Goal: Transaction & Acquisition: Purchase product/service

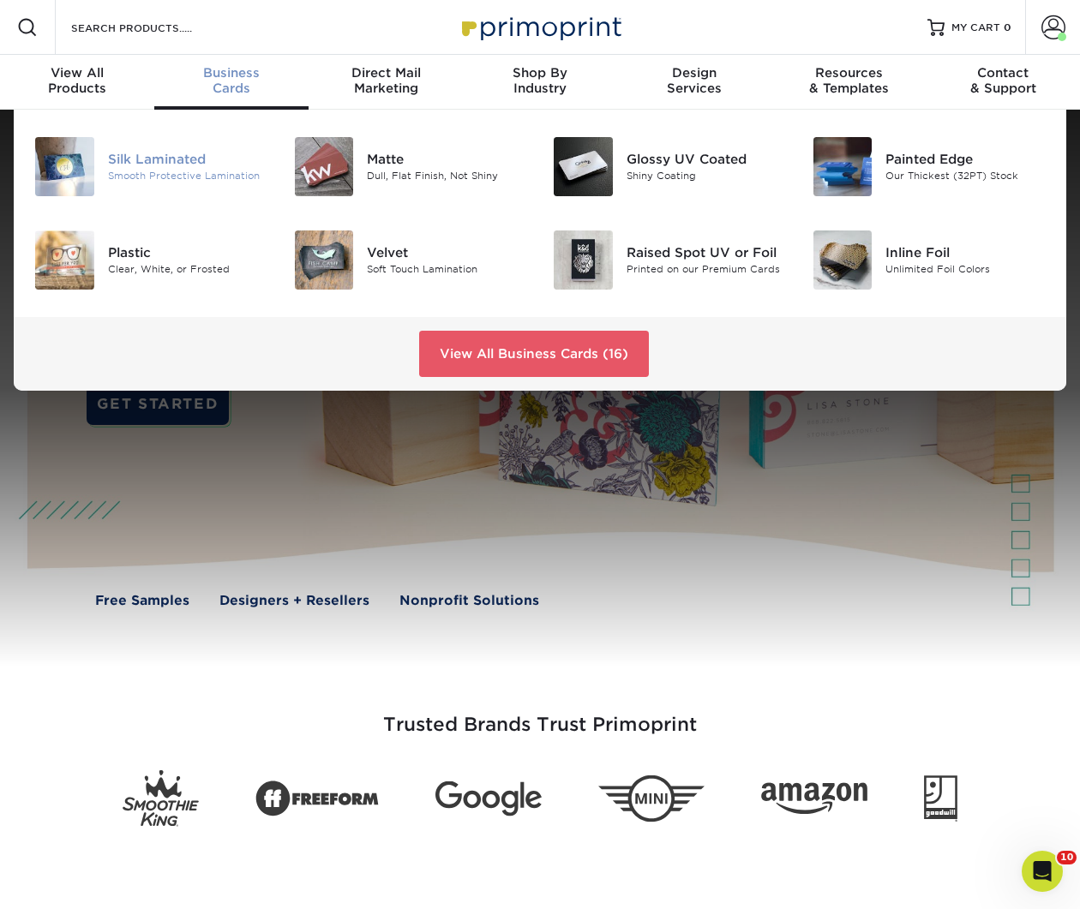
click at [154, 176] on div "Smooth Protective Lamination" at bounding box center [188, 176] width 160 height 15
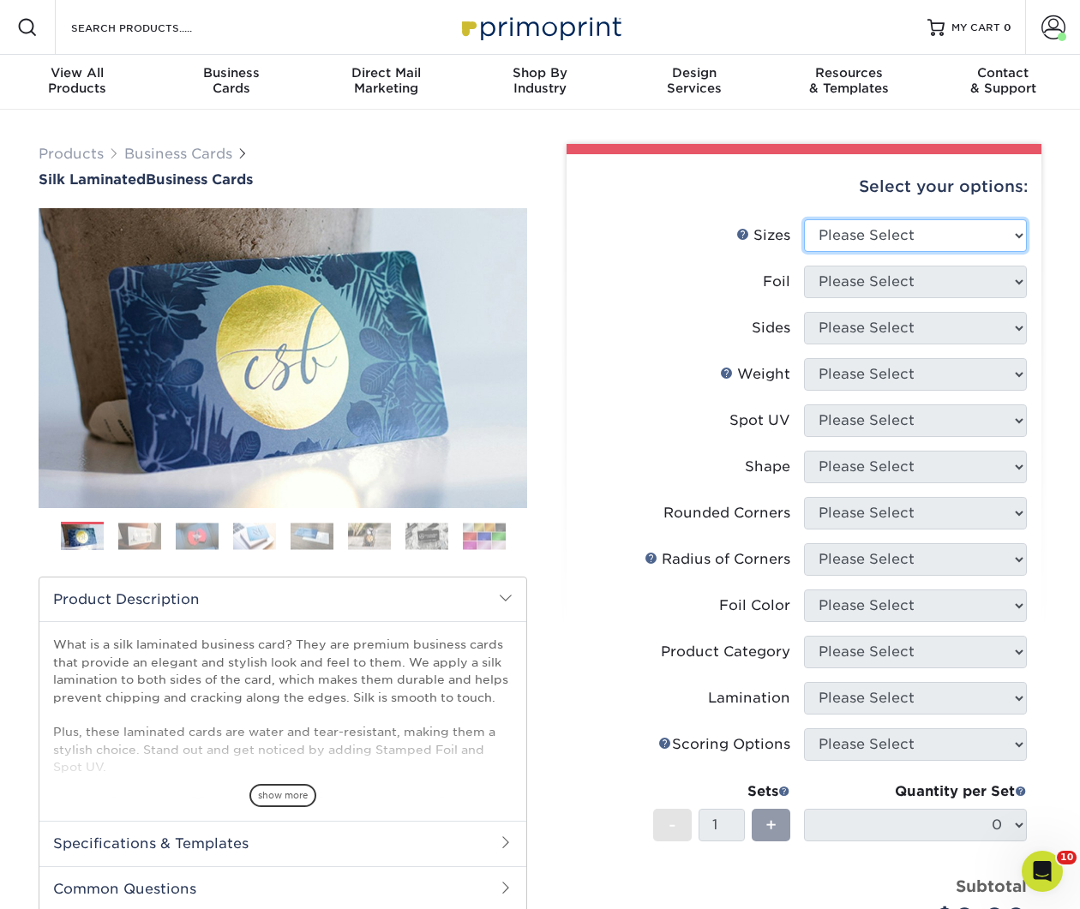
click at [856, 230] on select "Please Select 1.5" x 3.5" - Mini 1.75" x 3.5" - Mini 2" x 2" - Square 2" x 3" -…" at bounding box center [915, 235] width 223 height 33
select select "2.00x3.50"
click at [804, 219] on select "Please Select 1.5" x 3.5" - Mini 1.75" x 3.5" - Mini 2" x 2" - Square 2" x 3" -…" at bounding box center [915, 235] width 223 height 33
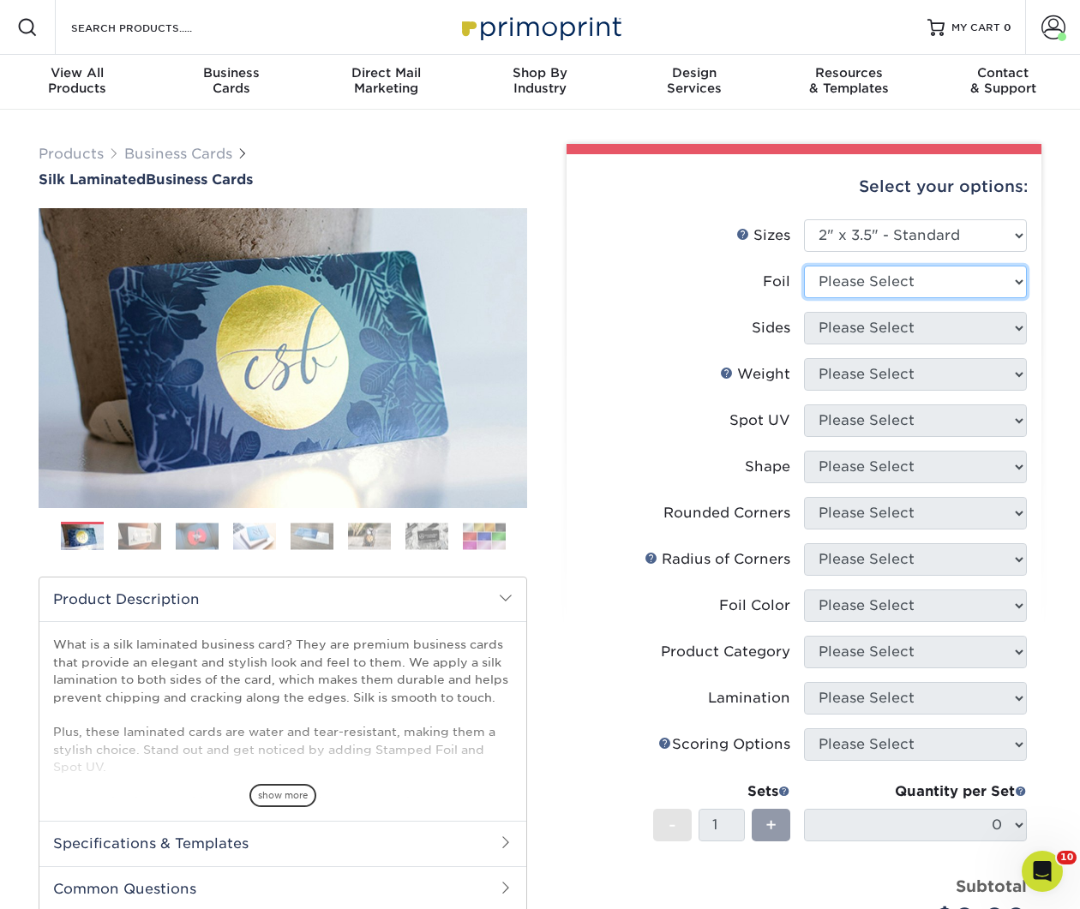
click at [914, 293] on select "Please Select Yes No" at bounding box center [915, 282] width 223 height 33
select select "0"
click at [804, 266] on select "Please Select Yes No" at bounding box center [915, 282] width 223 height 33
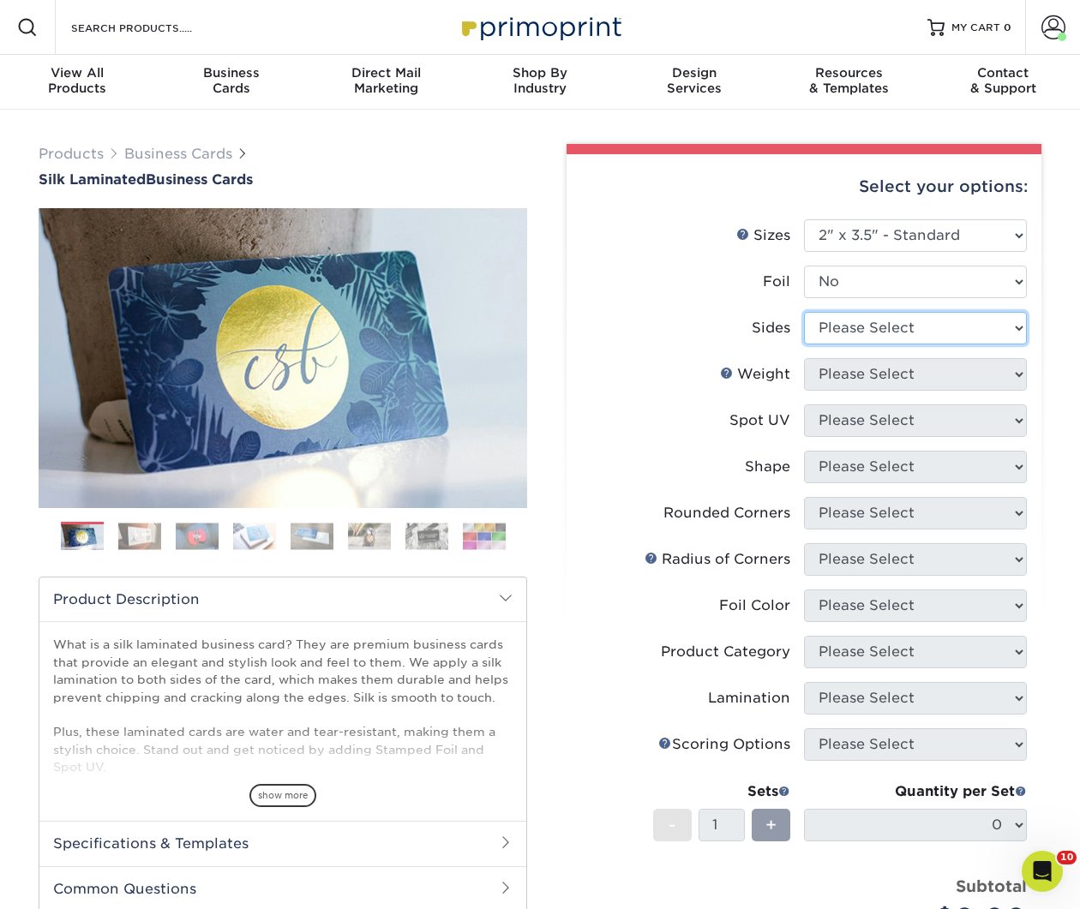
click at [902, 334] on select "Please Select Print Both Sides Print Front Only" at bounding box center [915, 328] width 223 height 33
select select "13abbda7-1d64-4f25-8bb2-c179b224825d"
click at [804, 312] on select "Please Select Print Both Sides Print Front Only" at bounding box center [915, 328] width 223 height 33
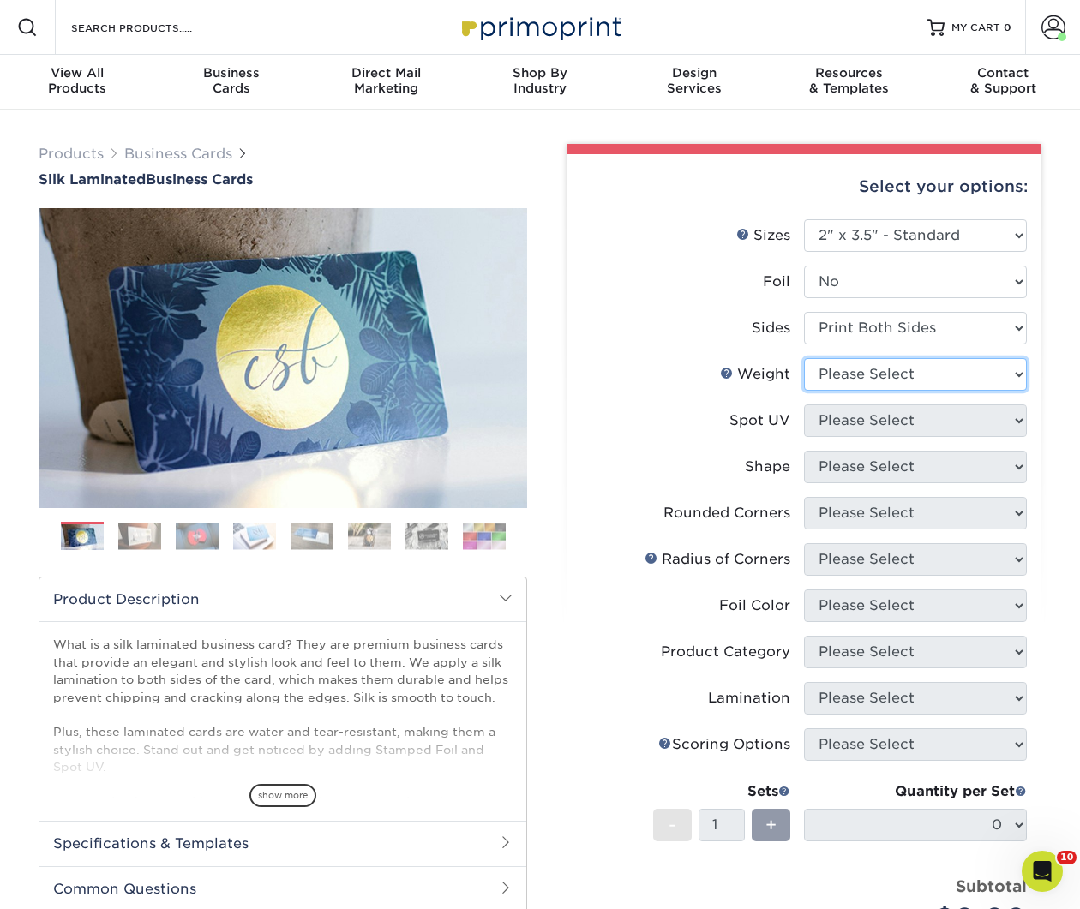
click at [929, 372] on select "Please Select 16PT" at bounding box center [915, 374] width 223 height 33
select select "16PT"
click at [804, 358] on select "Please Select 16PT" at bounding box center [915, 374] width 223 height 33
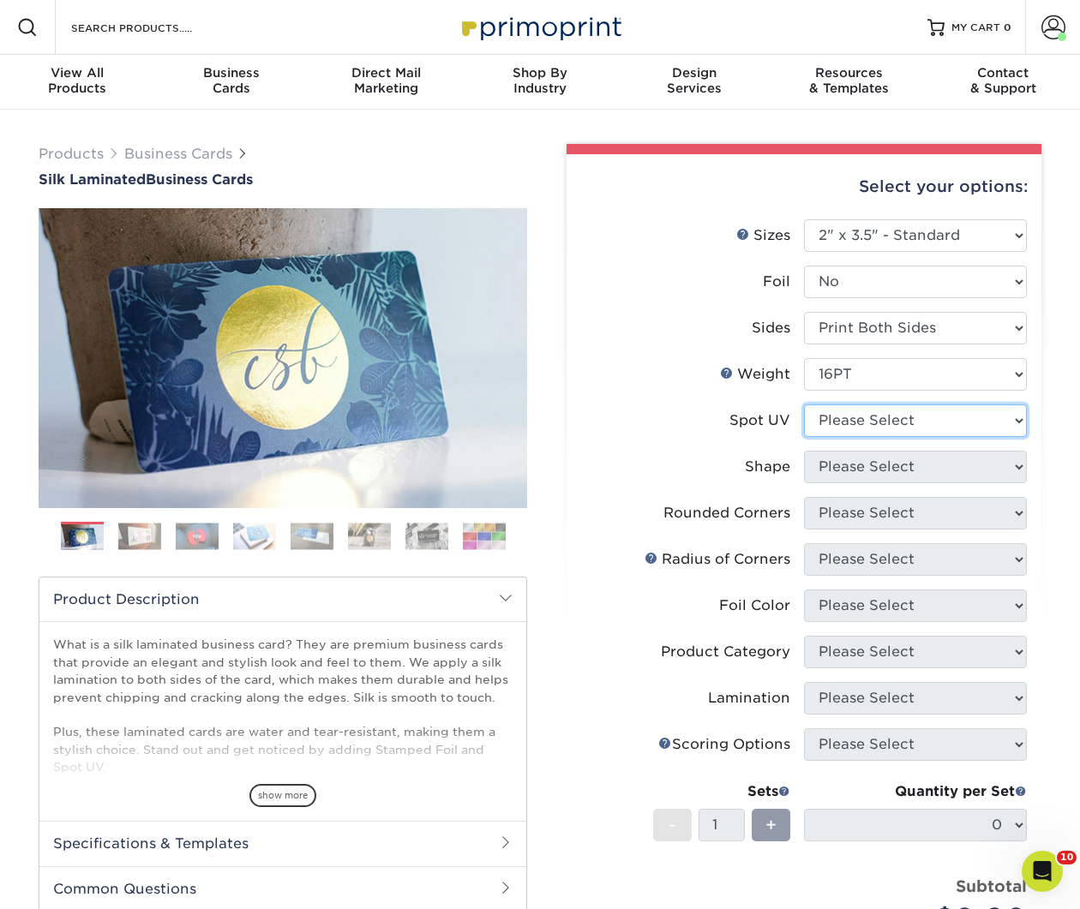
click at [922, 411] on select "Please Select No Spot UV Front and Back (Both Sides) Front Only Back Only" at bounding box center [915, 420] width 223 height 33
select select "3"
click at [804, 404] on select "Please Select No Spot UV Front and Back (Both Sides) Front Only Back Only" at bounding box center [915, 420] width 223 height 33
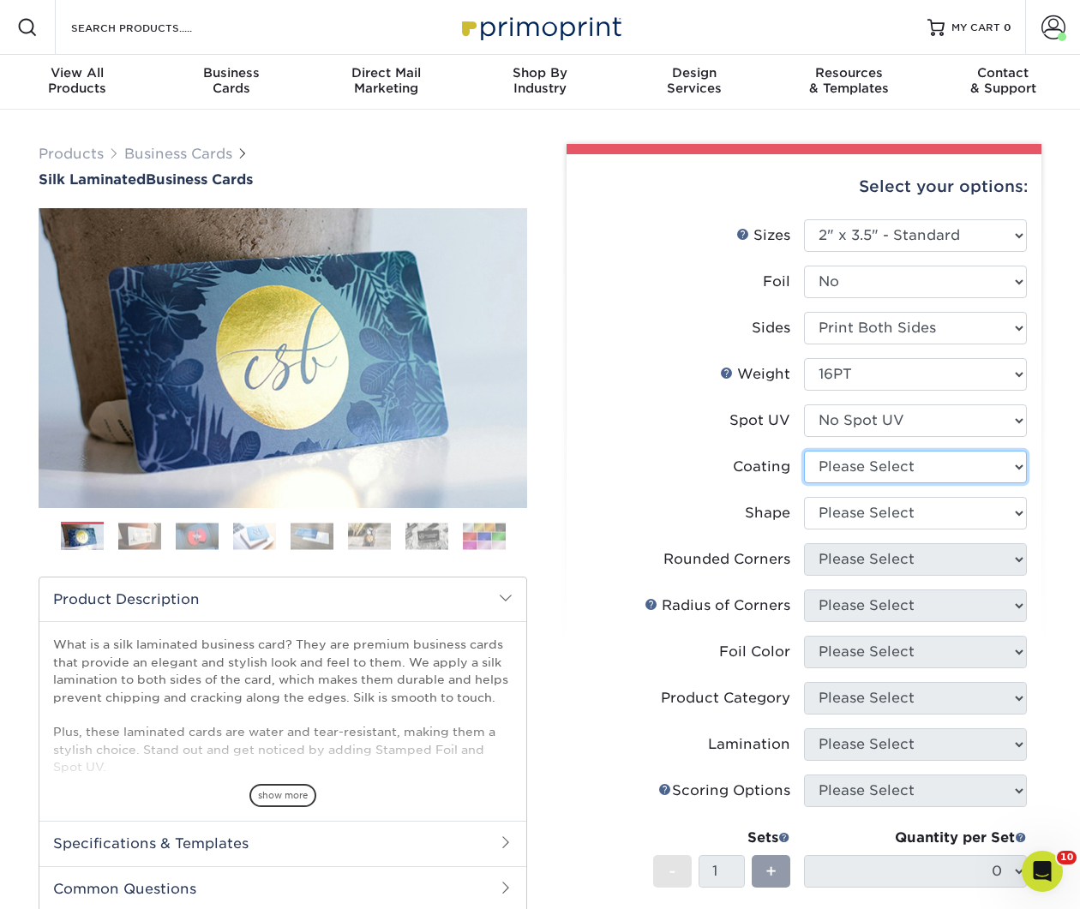
click at [915, 464] on select at bounding box center [915, 467] width 223 height 33
select select "3e7618de-abca-4bda-9f97-8b9129e913d8"
click at [804, 451] on select at bounding box center [915, 467] width 223 height 33
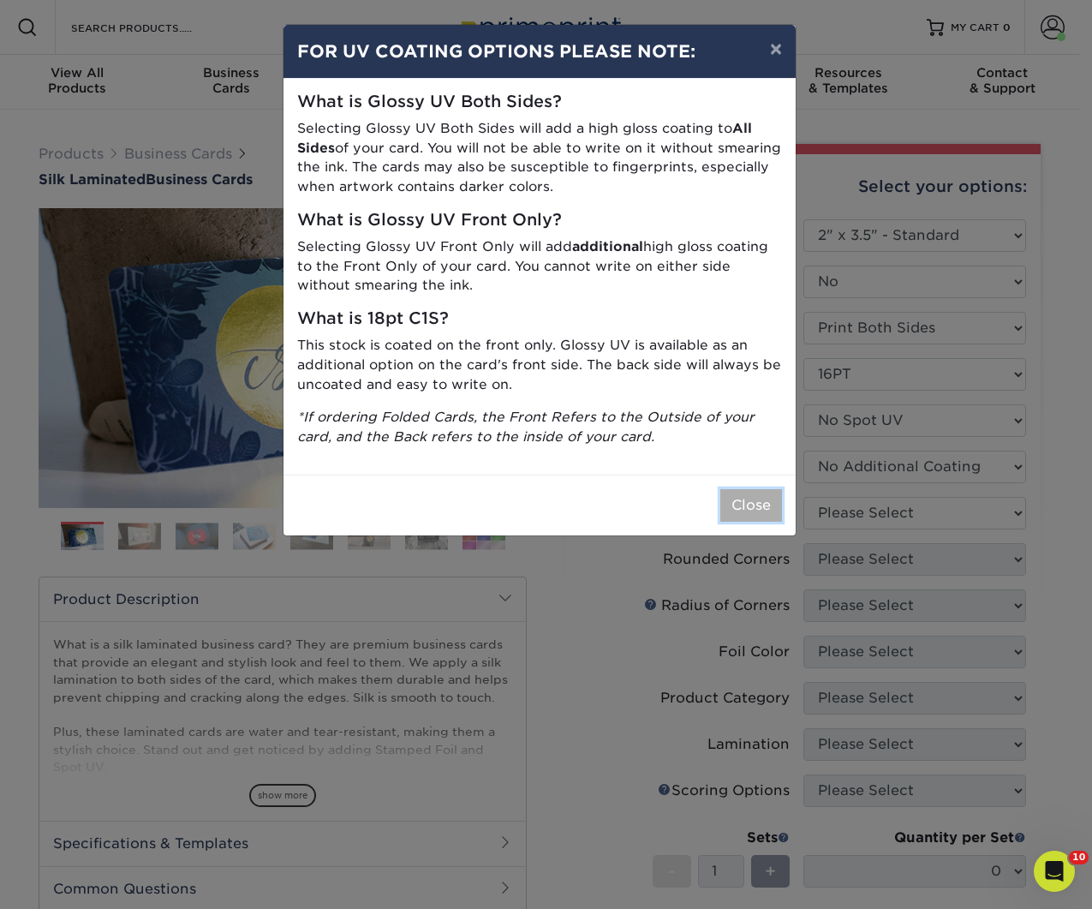
click at [748, 500] on button "Close" at bounding box center [752, 505] width 62 height 33
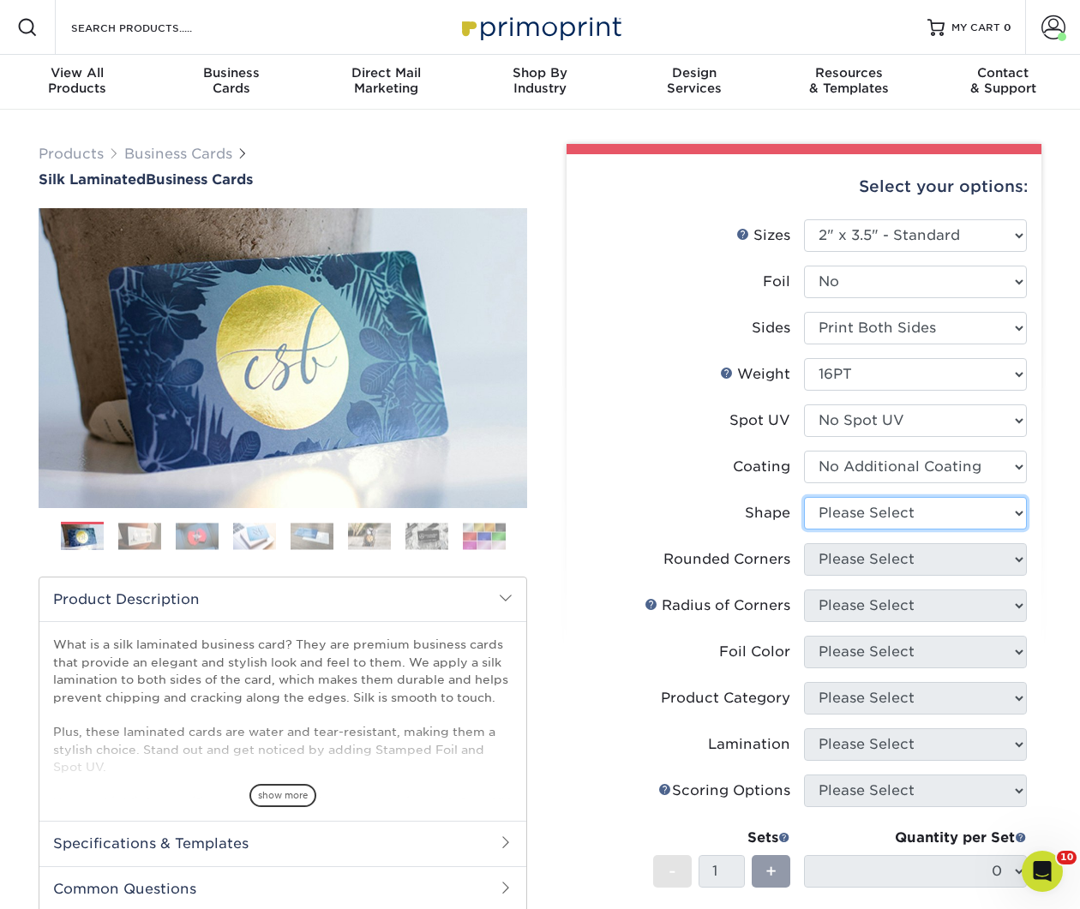
click at [838, 509] on select "Please Select Standard Oval" at bounding box center [915, 513] width 223 height 33
select select "standard"
click at [804, 497] on select "Please Select Standard Oval" at bounding box center [915, 513] width 223 height 33
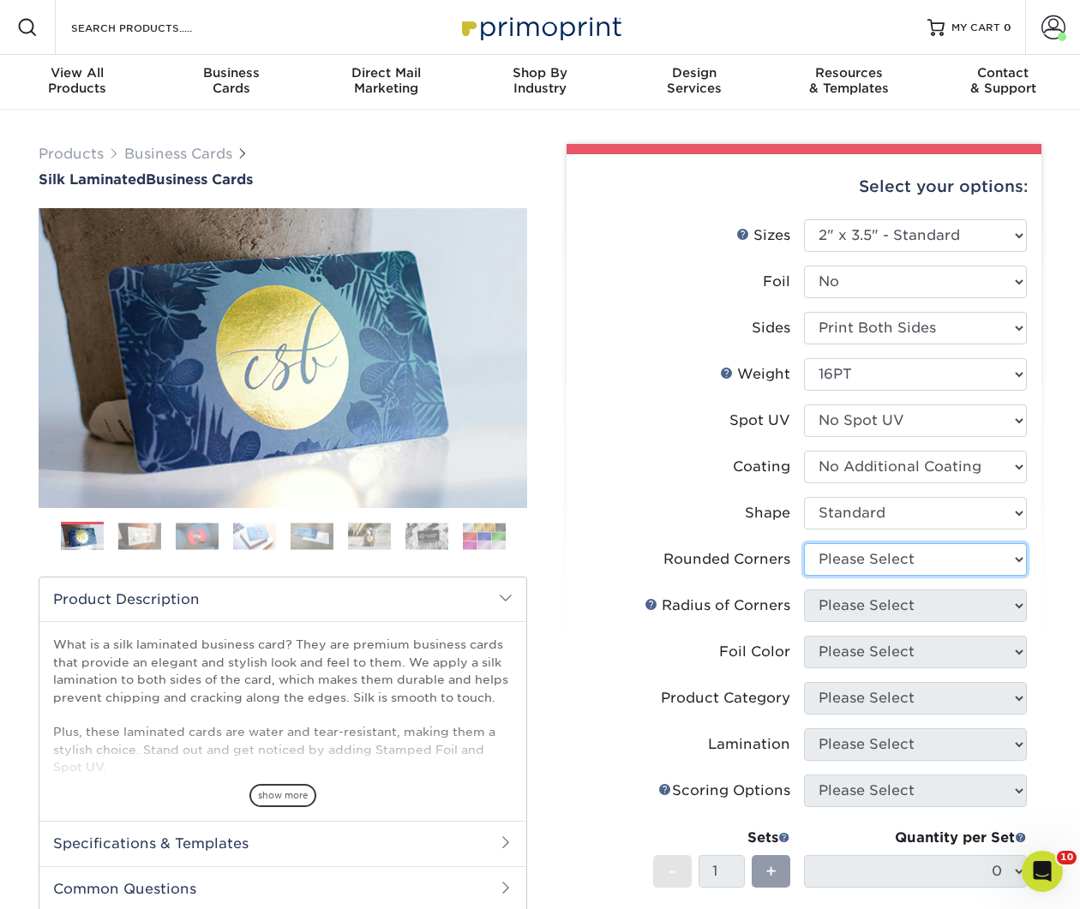
click at [894, 558] on select "Please Select Yes - Round 2 Corners Yes - Round 4 Corners No" at bounding box center [915, 559] width 223 height 33
select select "7672df9e-0e0a-464d-8e1f-920c575e4da3"
click at [804, 543] on select "Please Select Yes - Round 2 Corners Yes - Round 4 Corners No" at bounding box center [915, 559] width 223 height 33
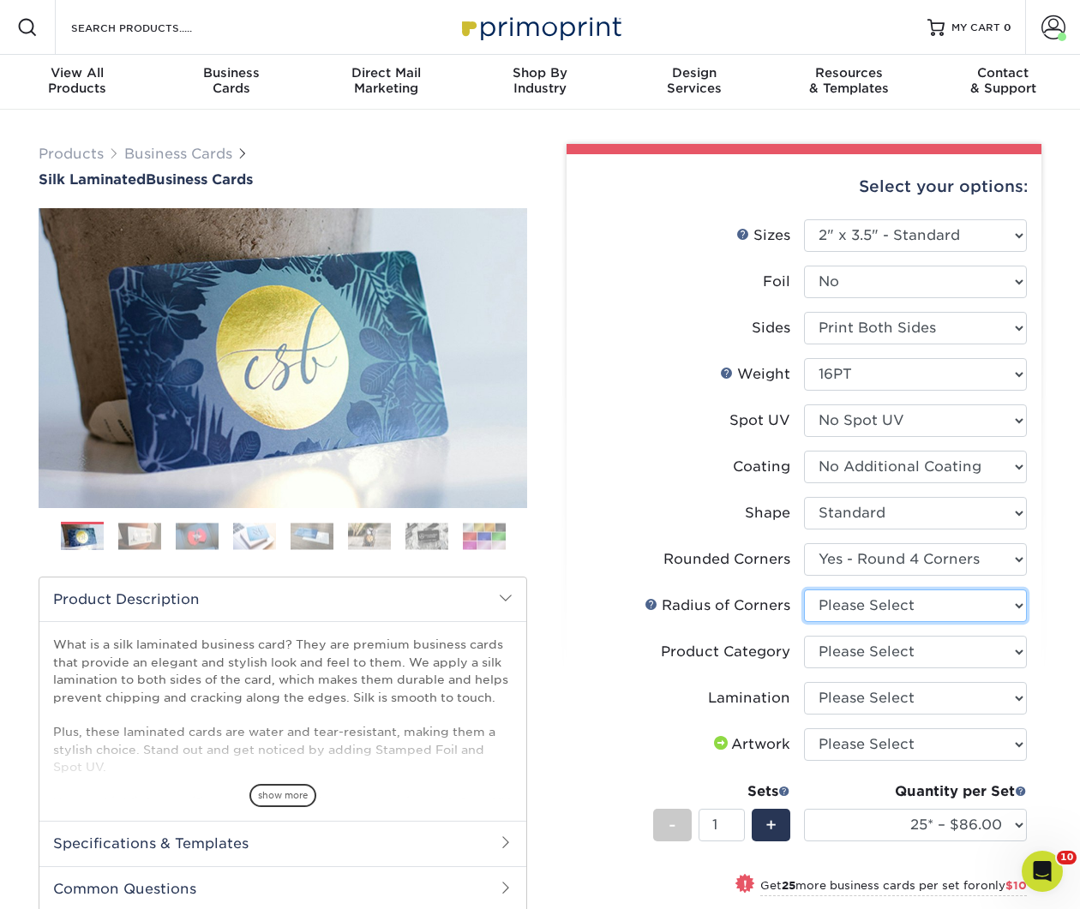
click at [900, 608] on select "Please Select Rounded 1/8" Rounded 1/4"" at bounding box center [915, 605] width 223 height 33
select select "479fbfe7-6a0c-4895-8c9a-81739b7486c9"
click at [804, 589] on select "Please Select Rounded 1/8" Rounded 1/4"" at bounding box center [915, 605] width 223 height 33
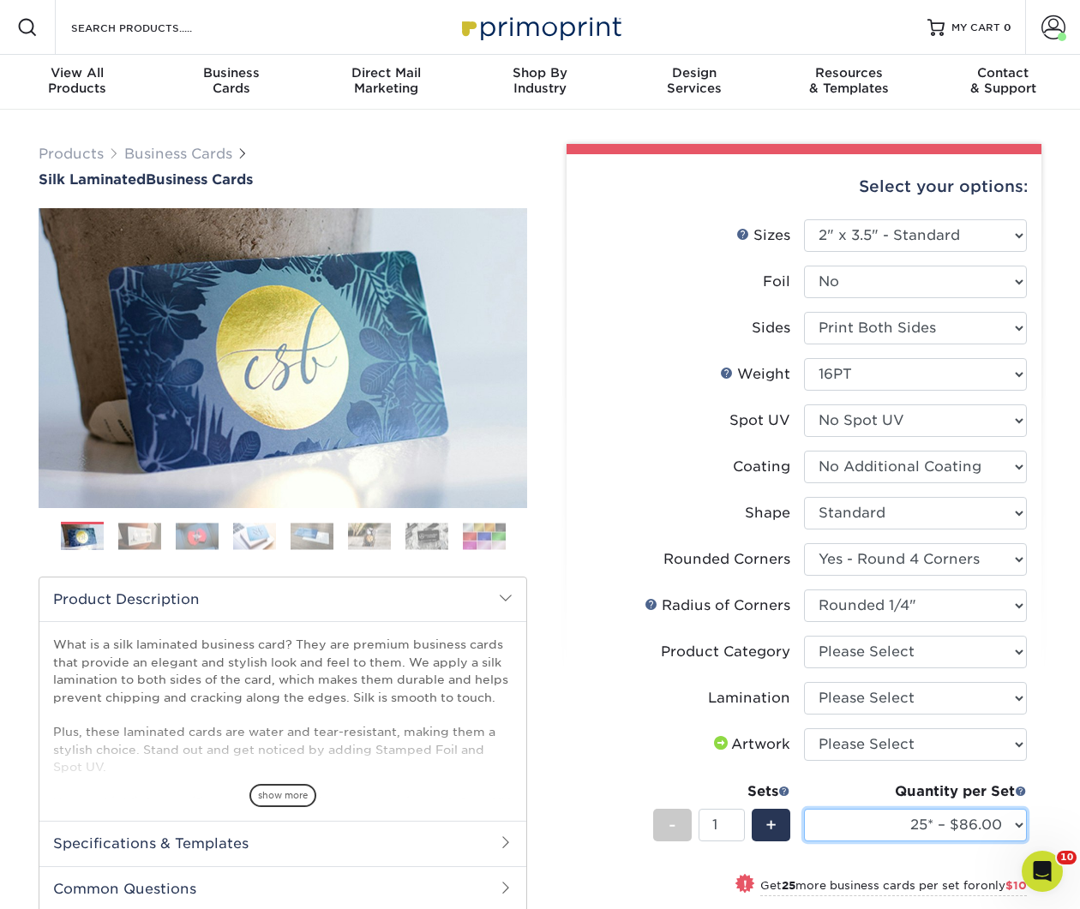
click at [900, 826] on select "25* – $86.00 50* – $96.00 75* – $107.00 100* – $114.00 250* – $121.00 500 – $12…" at bounding box center [915, 825] width 223 height 33
click at [804, 809] on select "25* – $86.00 50* – $96.00 75* – $107.00 100* – $114.00 250* – $121.00 500 – $12…" at bounding box center [915, 825] width 223 height 33
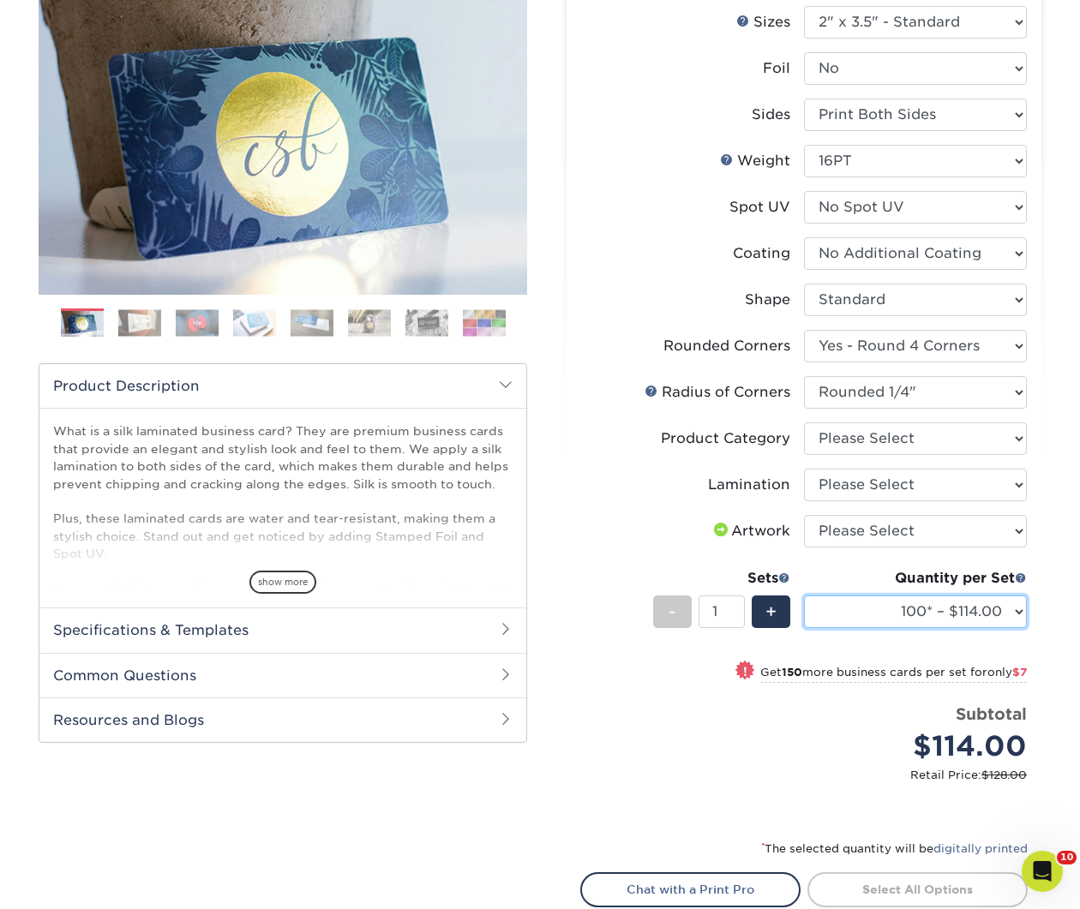
scroll to position [236, 0]
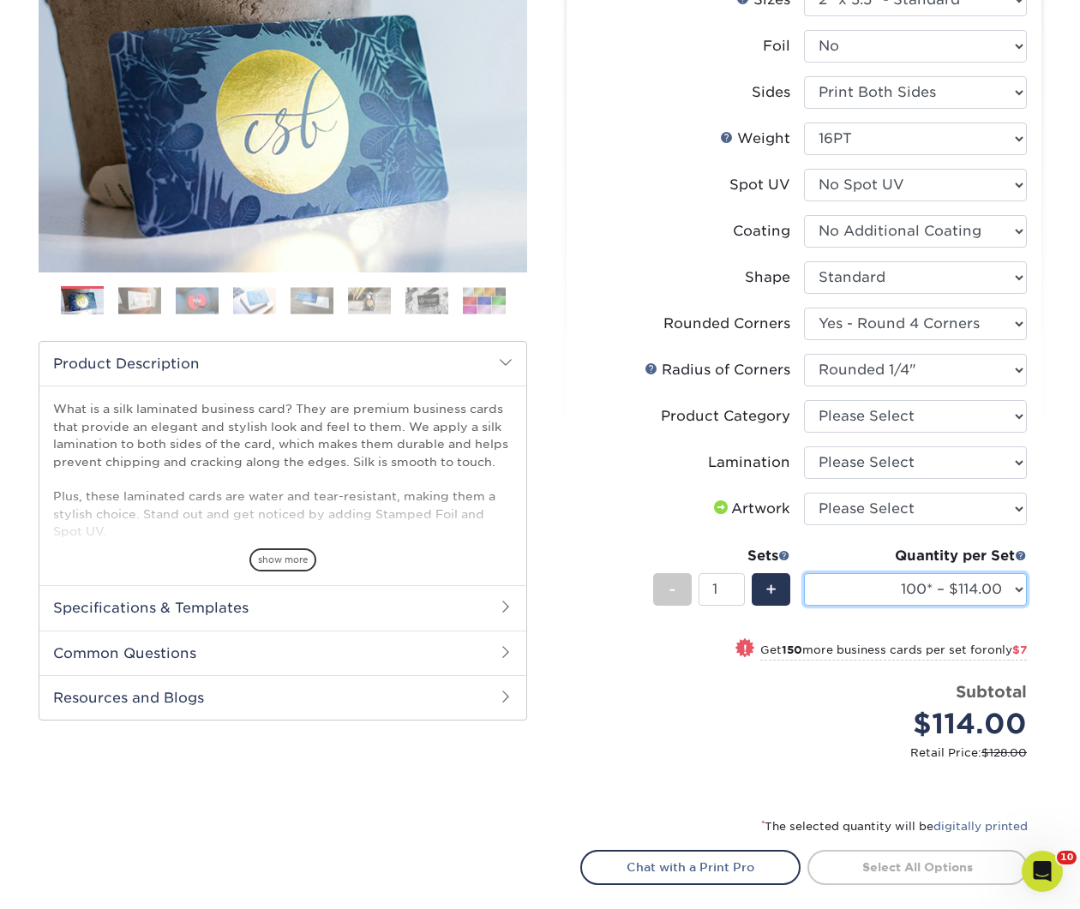
click at [964, 595] on select "25* – $86.00 50* – $96.00 75* – $107.00 100* – $114.00 250* – $121.00 500 – $12…" at bounding box center [915, 589] width 223 height 33
click at [804, 573] on select "25* – $86.00 50* – $96.00 75* – $107.00 100* – $114.00 250* – $121.00 500 – $12…" at bounding box center [915, 589] width 223 height 33
click at [966, 582] on select "25* – $86.00 50* – $96.00 75* – $107.00 100* – $114.00 250* – $121.00 500 – $12…" at bounding box center [915, 589] width 223 height 33
select select "500 – $124.00"
click at [804, 573] on select "25* – $86.00 50* – $96.00 75* – $107.00 100* – $114.00 250* – $121.00 500 – $12…" at bounding box center [915, 589] width 223 height 33
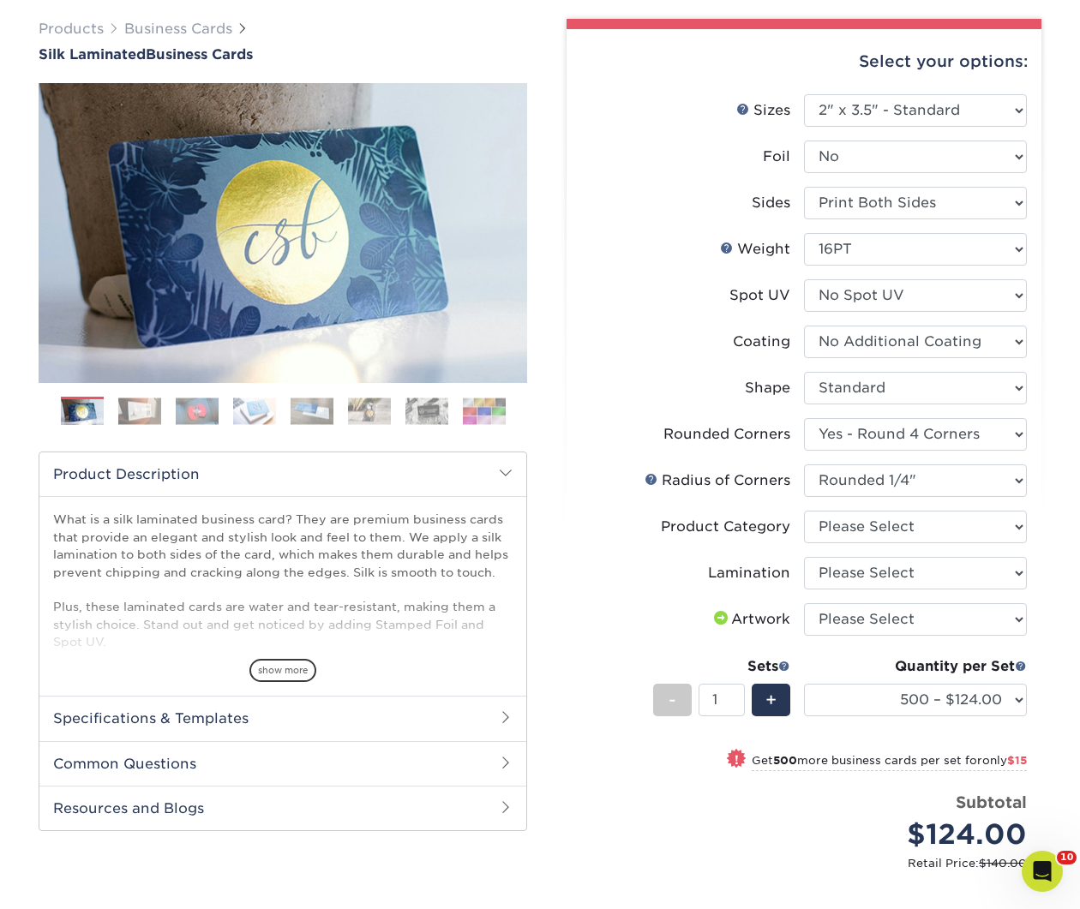
scroll to position [0, 0]
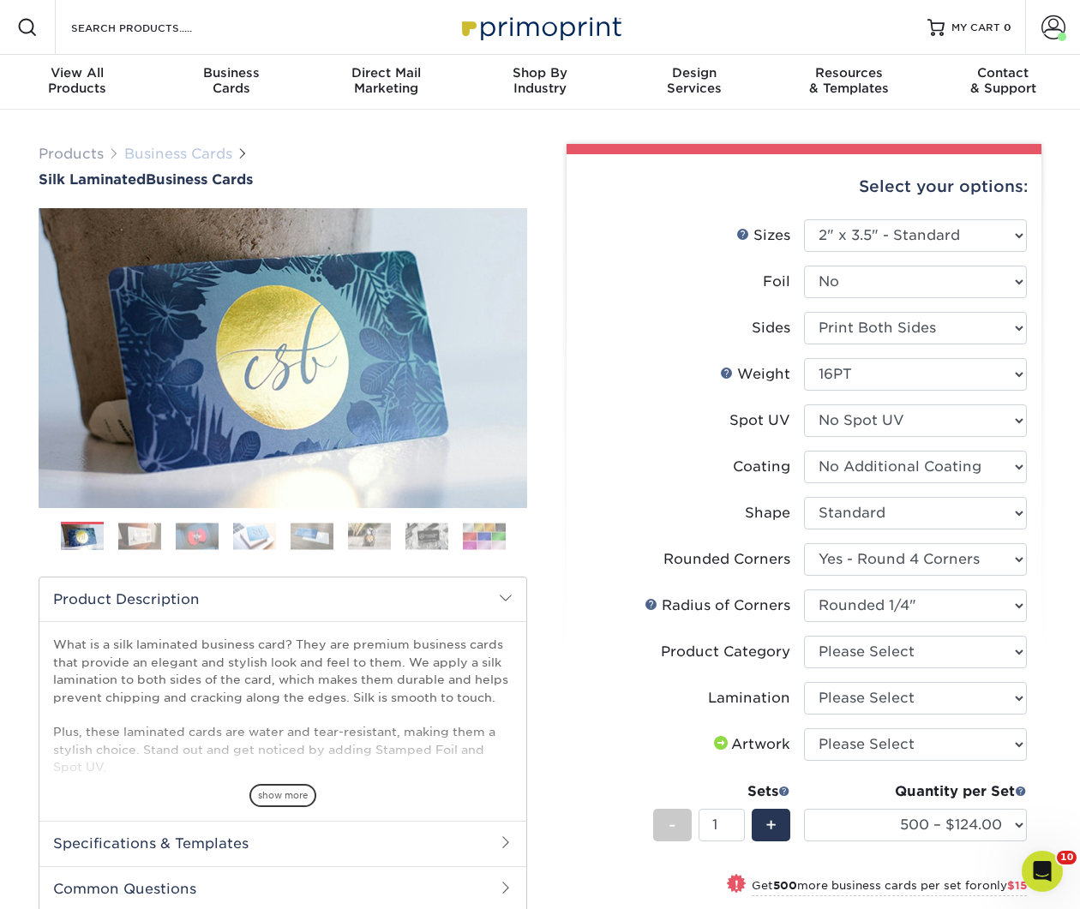
click at [175, 153] on link "Business Cards" at bounding box center [178, 154] width 108 height 16
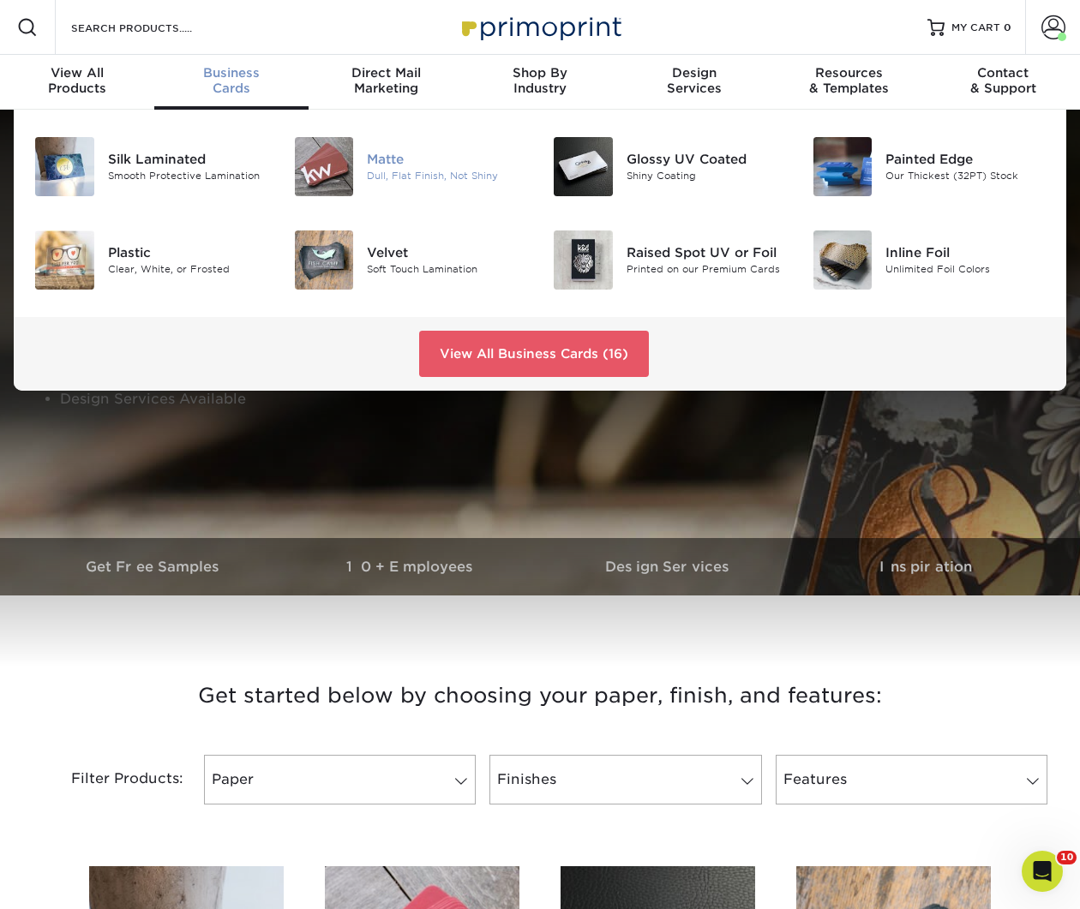
click at [409, 148] on div "Matte Dull, Flat Finish, Not Shiny" at bounding box center [453, 166] width 173 height 59
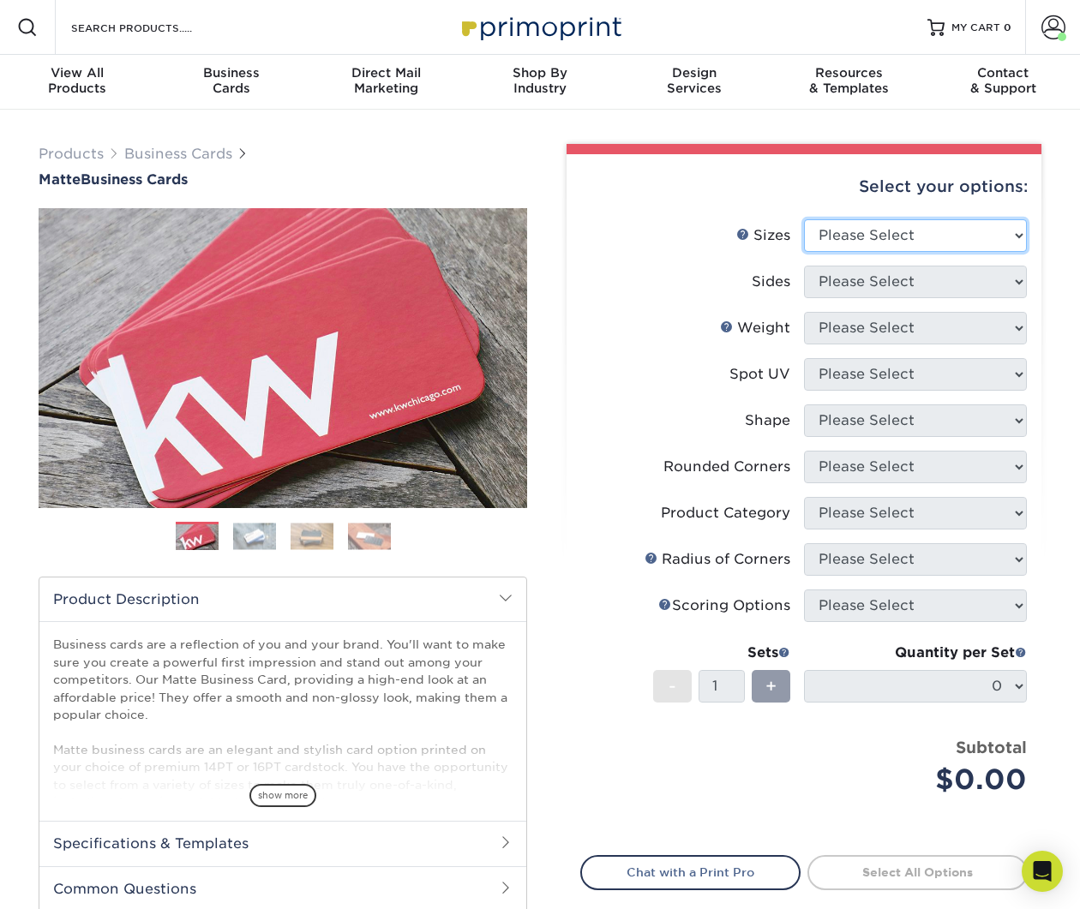
click at [855, 234] on select "Please Select 1.5" x 3.5" - Mini 1.75" x 3.5" - Mini 2" x 2" - Square 2" x 3" -…" at bounding box center [915, 235] width 223 height 33
select select "2.00x3.50"
click at [804, 219] on select "Please Select 1.5" x 3.5" - Mini 1.75" x 3.5" - Mini 2" x 2" - Square 2" x 3" -…" at bounding box center [915, 235] width 223 height 33
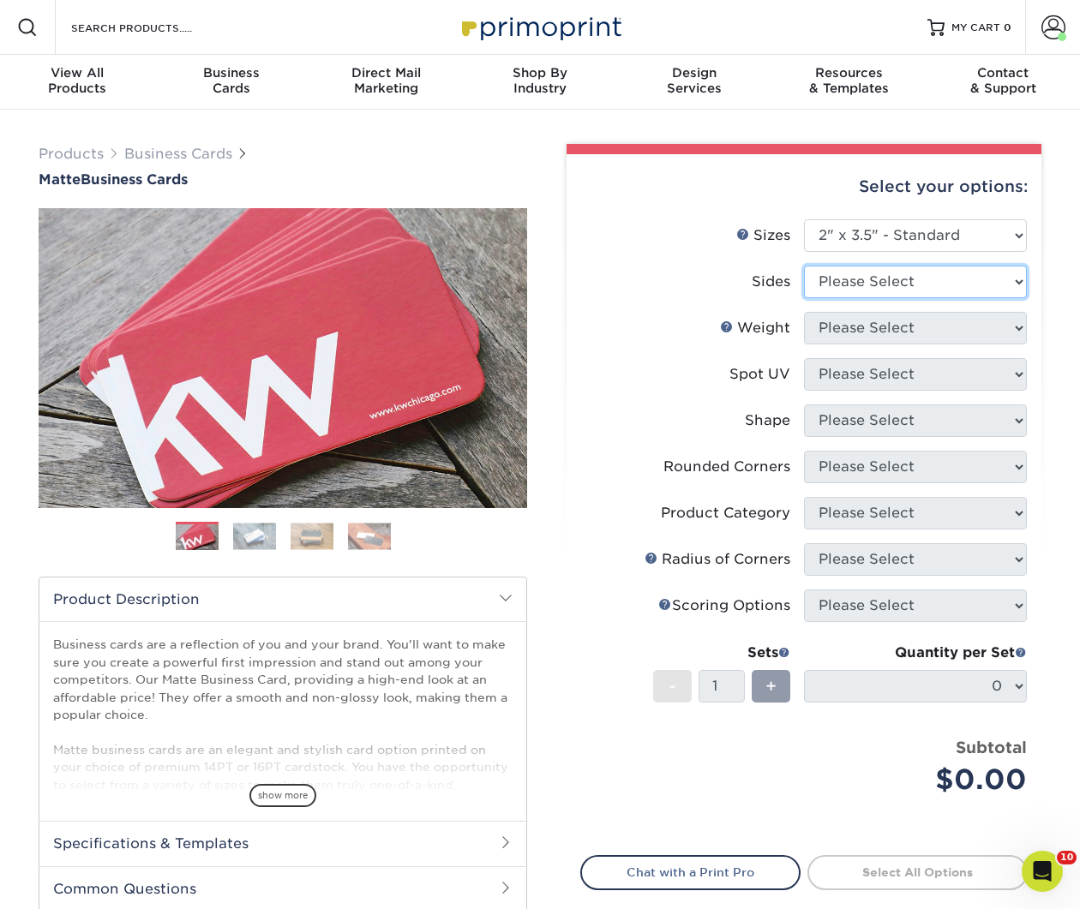
click at [874, 282] on select "Please Select Print Both Sides Print Front Only" at bounding box center [915, 282] width 223 height 33
select select "13abbda7-1d64-4f25-8bb2-c179b224825d"
click at [804, 266] on select "Please Select Print Both Sides Print Front Only" at bounding box center [915, 282] width 223 height 33
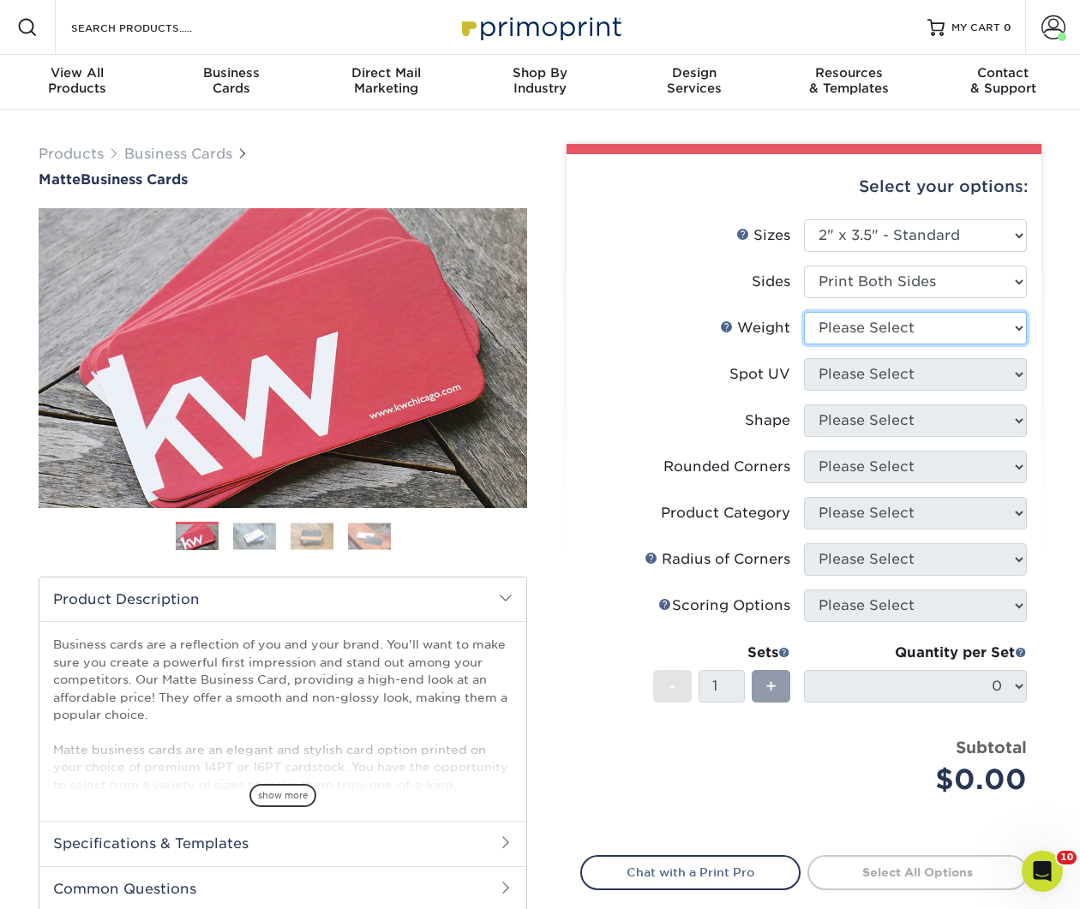
click at [875, 331] on select "Please Select 16PT 14PT" at bounding box center [915, 328] width 223 height 33
select select "16PT"
click at [804, 312] on select "Please Select 16PT 14PT" at bounding box center [915, 328] width 223 height 33
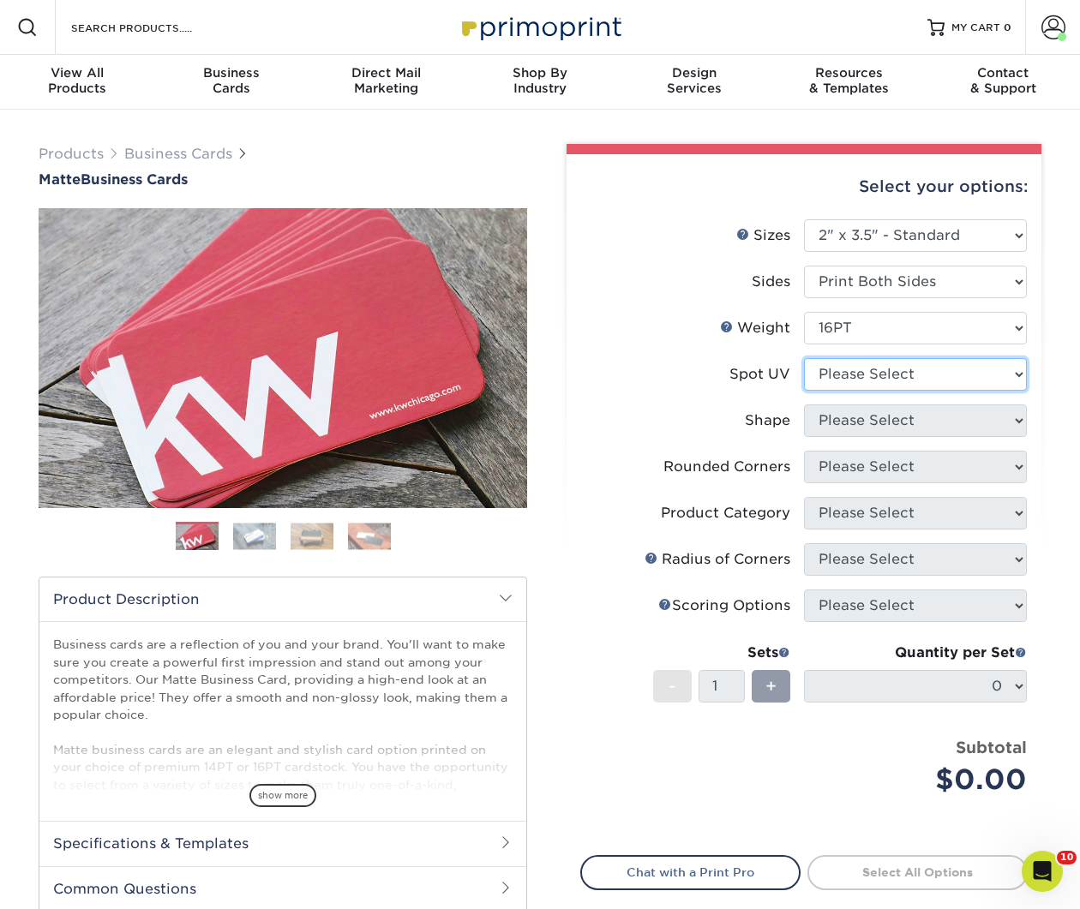
click at [867, 379] on select "Please Select No Spot UV Front and Back (Both Sides) Front Only Back Only" at bounding box center [915, 374] width 223 height 33
select select "3"
click at [804, 358] on select "Please Select No Spot UV Front and Back (Both Sides) Front Only Back Only" at bounding box center [915, 374] width 223 height 33
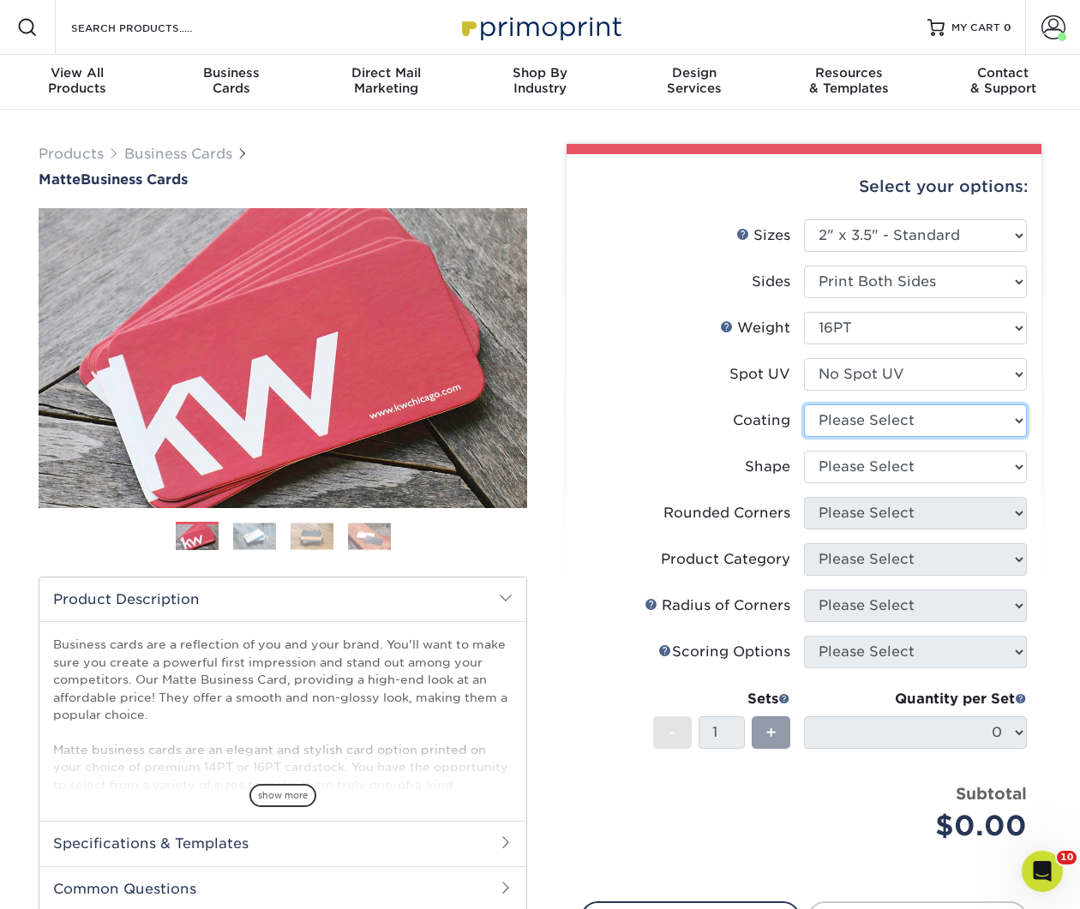
click at [873, 418] on select at bounding box center [915, 420] width 223 height 33
select select "121bb7b5-3b4d-429f-bd8d-bbf80e953313"
click at [804, 404] on select at bounding box center [915, 420] width 223 height 33
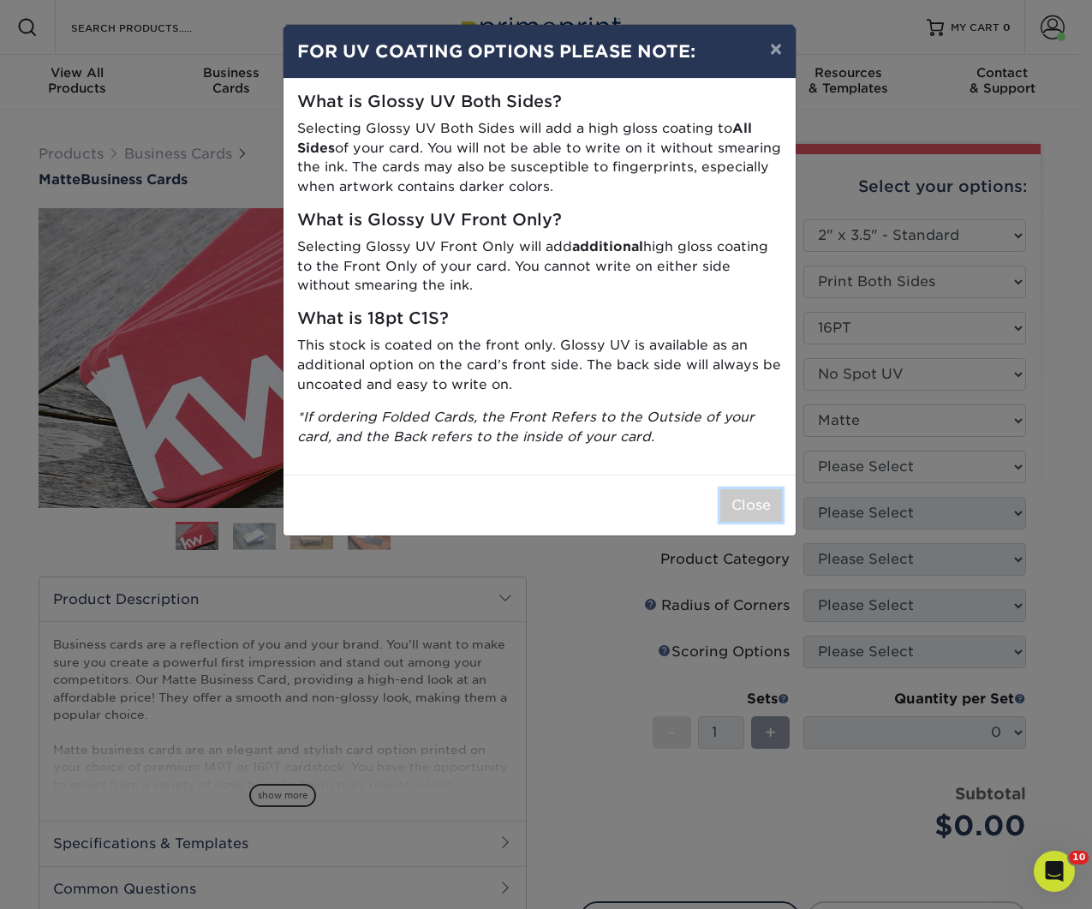
drag, startPoint x: 745, startPoint y: 507, endPoint x: 776, endPoint y: 491, distance: 35.6
click at [745, 507] on button "Close" at bounding box center [752, 505] width 62 height 33
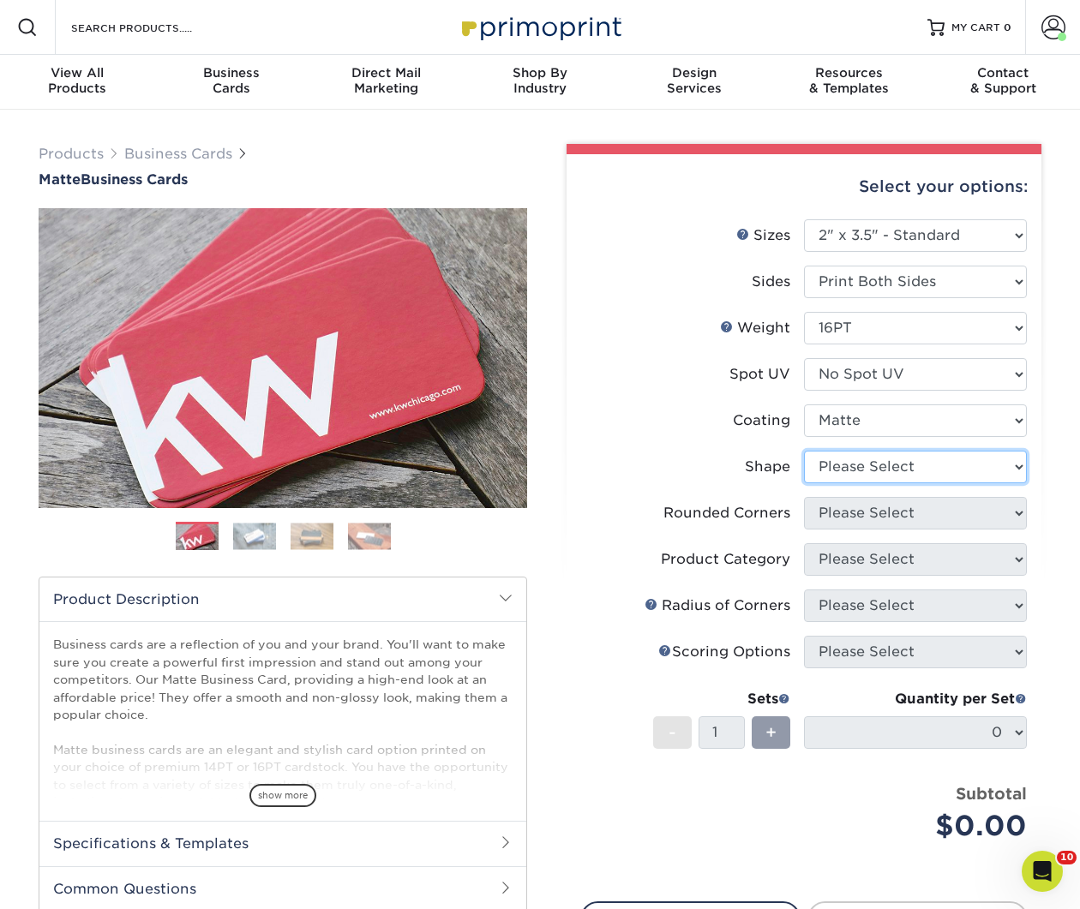
click at [835, 476] on select "Please Select Standard Oval" at bounding box center [915, 467] width 223 height 33
select select "standard"
click at [804, 451] on select "Please Select Standard Oval" at bounding box center [915, 467] width 223 height 33
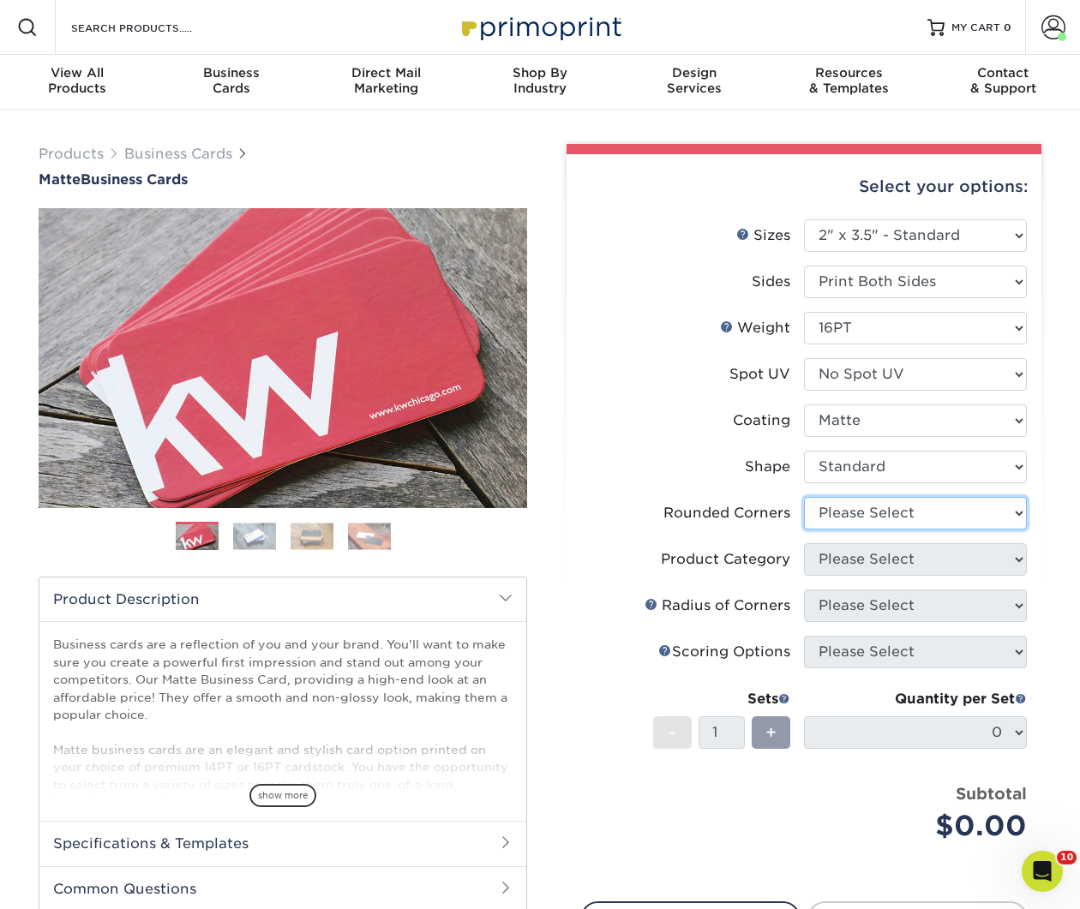
click at [867, 514] on select "Please Select Yes - Round 2 Corners Yes - Round 4 Corners No" at bounding box center [915, 513] width 223 height 33
select select "7672df9e-0e0a-464d-8e1f-920c575e4da3"
click at [804, 497] on select "Please Select Yes - Round 2 Corners Yes - Round 4 Corners No" at bounding box center [915, 513] width 223 height 33
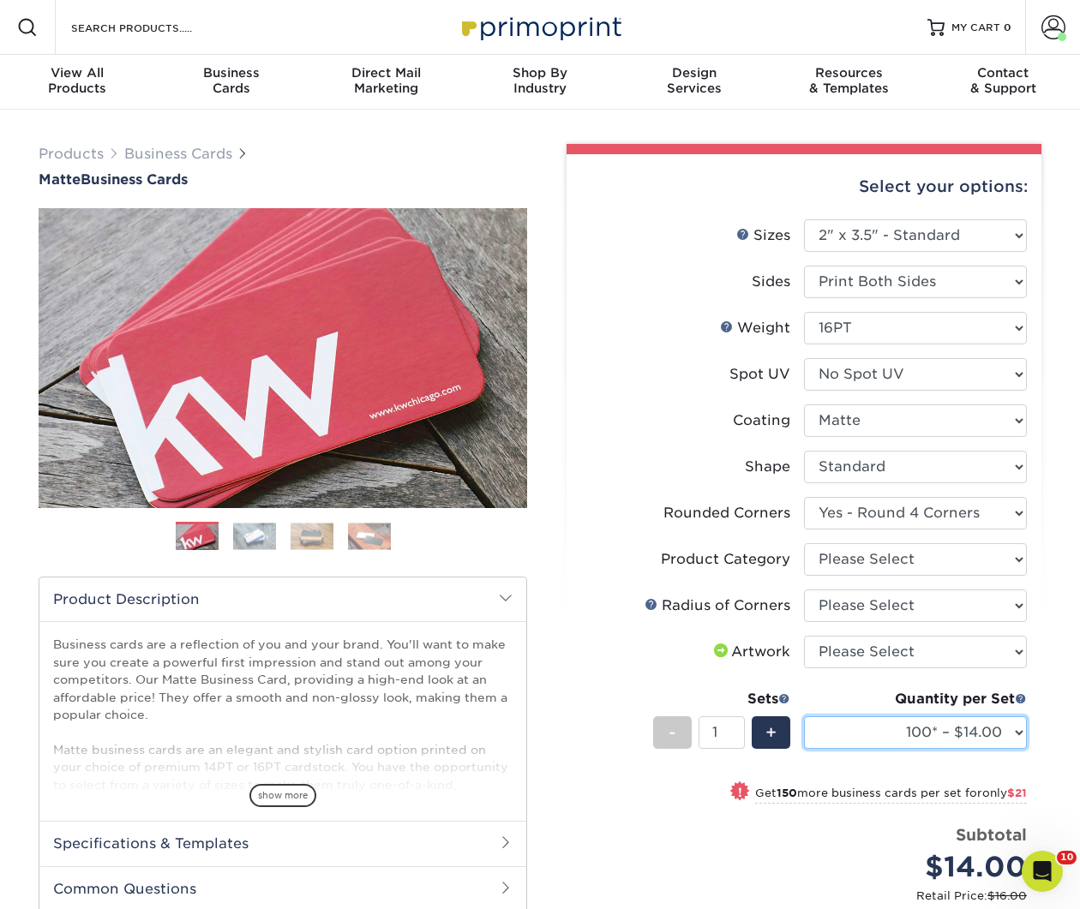
click at [913, 737] on select "100* – $14.00 250* – $35.00 500 – $70.00 1000 – $86.00 2500 – $158.00 5000 – $2…" at bounding box center [915, 732] width 223 height 33
click at [804, 716] on select "100* – $14.00 250* – $35.00 500 – $70.00 1000 – $86.00 2500 – $158.00 5000 – $2…" at bounding box center [915, 732] width 223 height 33
click at [983, 727] on select "100* – $14.00 250* – $35.00 500 – $70.00 1000 – $86.00 2500 – $158.00 5000 – $2…" at bounding box center [915, 732] width 223 height 33
select select "500 – $70.00"
click at [804, 716] on select "100* – $14.00 250* – $35.00 500 – $70.00 1000 – $86.00 2500 – $158.00 5000 – $2…" at bounding box center [915, 732] width 223 height 33
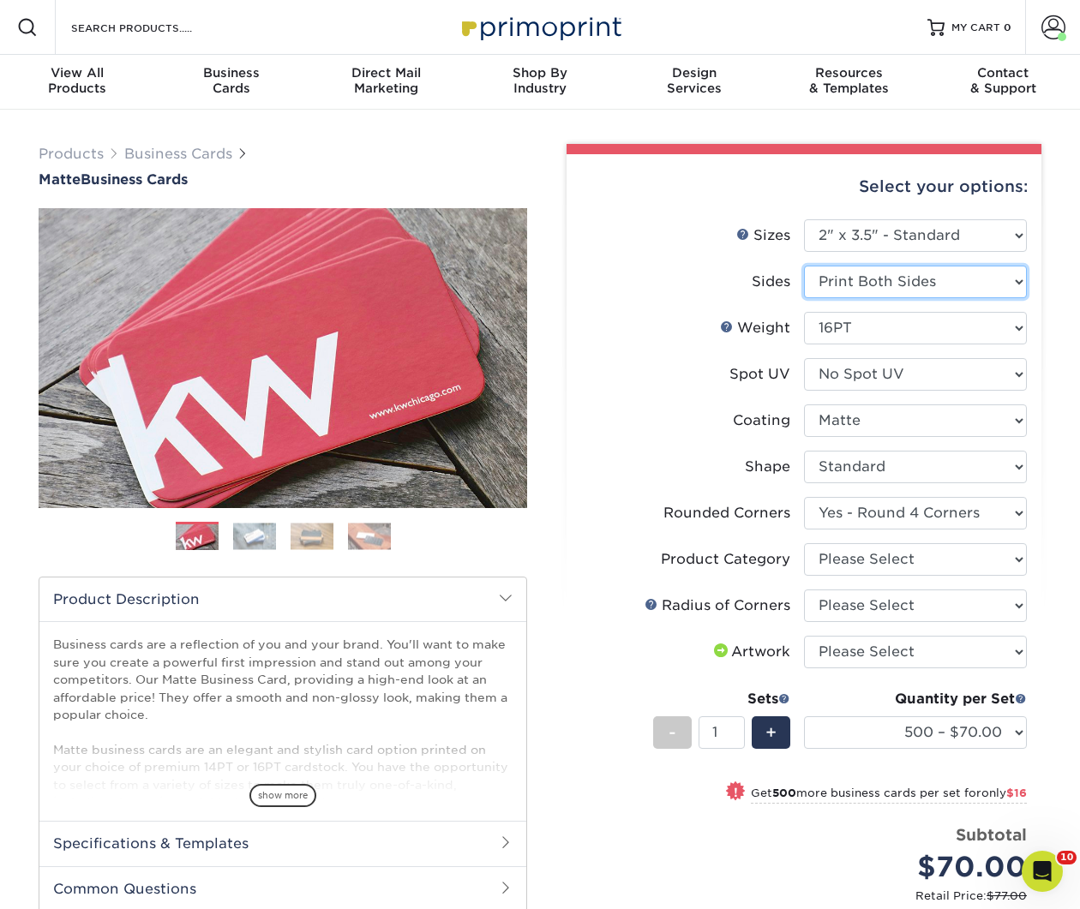
click at [976, 280] on select "Please Select Print Both Sides Print Front Only" at bounding box center [915, 282] width 223 height 33
click at [804, 266] on select "Please Select Print Both Sides Print Front Only" at bounding box center [915, 282] width 223 height 33
click at [956, 550] on select "Please Select Business Cards" at bounding box center [915, 559] width 223 height 33
select select "3b5148f1-0588-4f88-a218-97bcfdce65c1"
click at [804, 543] on select "Please Select Business Cards" at bounding box center [915, 559] width 223 height 33
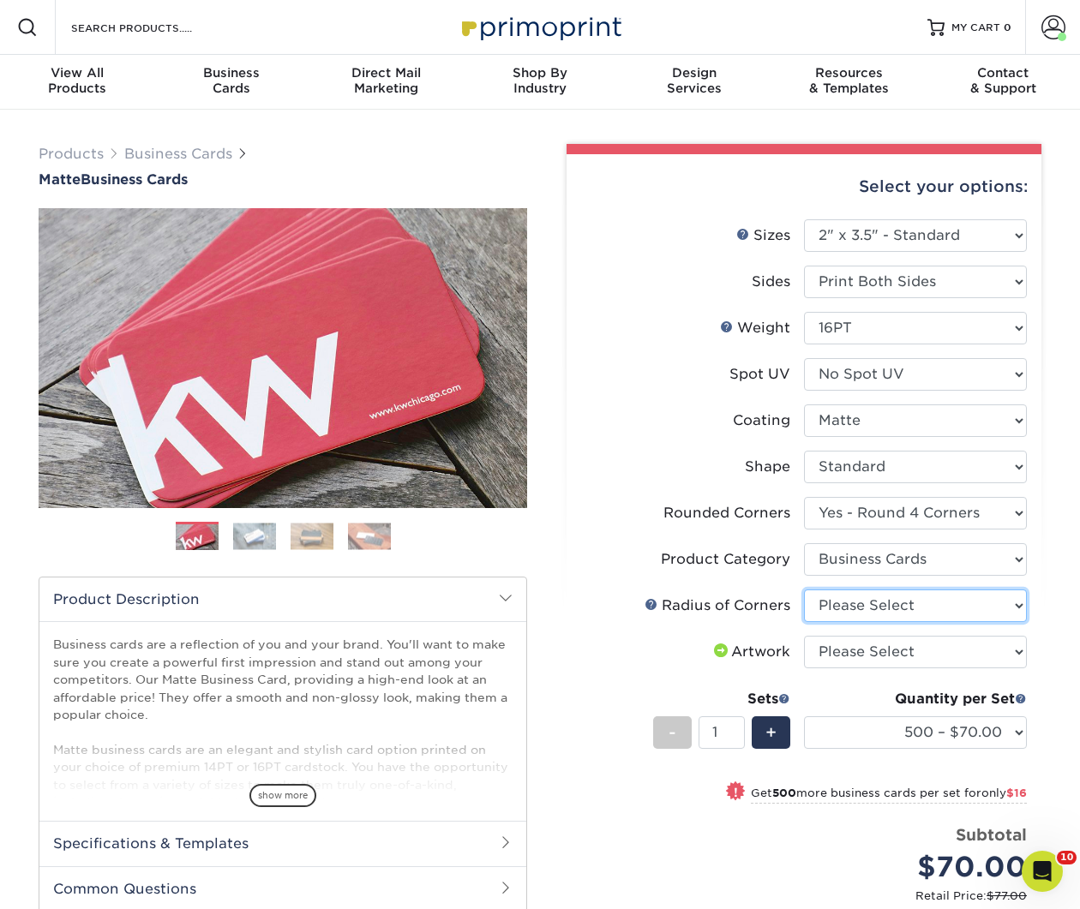
click at [950, 612] on select "Please Select Rounded 1/8" Rounded 1/4"" at bounding box center [915, 605] width 223 height 33
select select "479fbfe7-6a0c-4895-8c9a-81739b7486c9"
click at [804, 589] on select "Please Select Rounded 1/8" Rounded 1/4"" at bounding box center [915, 605] width 223 height 33
click at [941, 652] on select "Please Select I will upload files I need a design - $100" at bounding box center [915, 652] width 223 height 33
select select "upload"
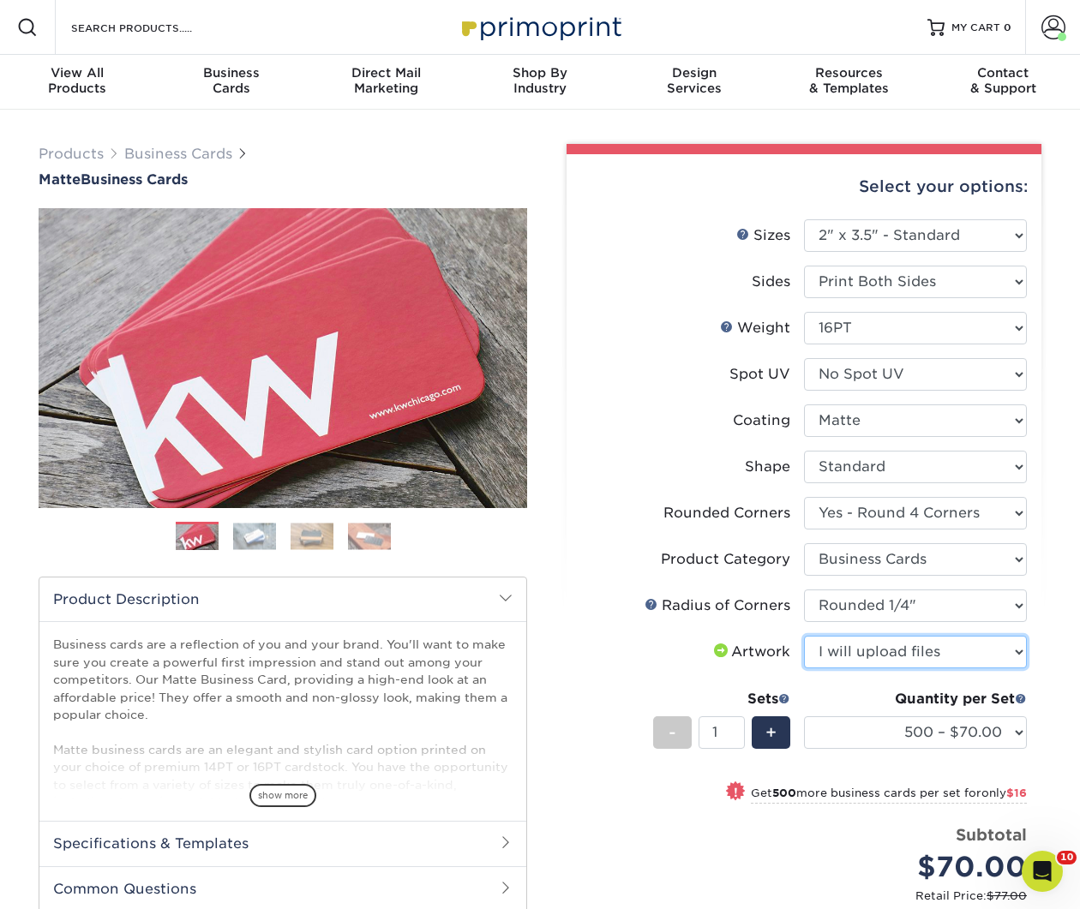
click at [804, 636] on select "Please Select I will upload files I need a design - $100" at bounding box center [915, 652] width 223 height 33
click at [927, 729] on select "100* – $14.00 250* – $35.00 500 – $70.00 1000 – $86.00 2500 – $158.00 5000 – $2…" at bounding box center [915, 732] width 223 height 33
click at [804, 716] on select "100* – $14.00 250* – $35.00 500 – $70.00 1000 – $86.00 2500 – $158.00 5000 – $2…" at bounding box center [915, 732] width 223 height 33
click at [925, 468] on select "Please Select Standard Oval" at bounding box center [915, 467] width 223 height 33
click at [920, 371] on select "Please Select No Spot UV Front and Back (Both Sides) Front Only Back Only" at bounding box center [915, 374] width 223 height 33
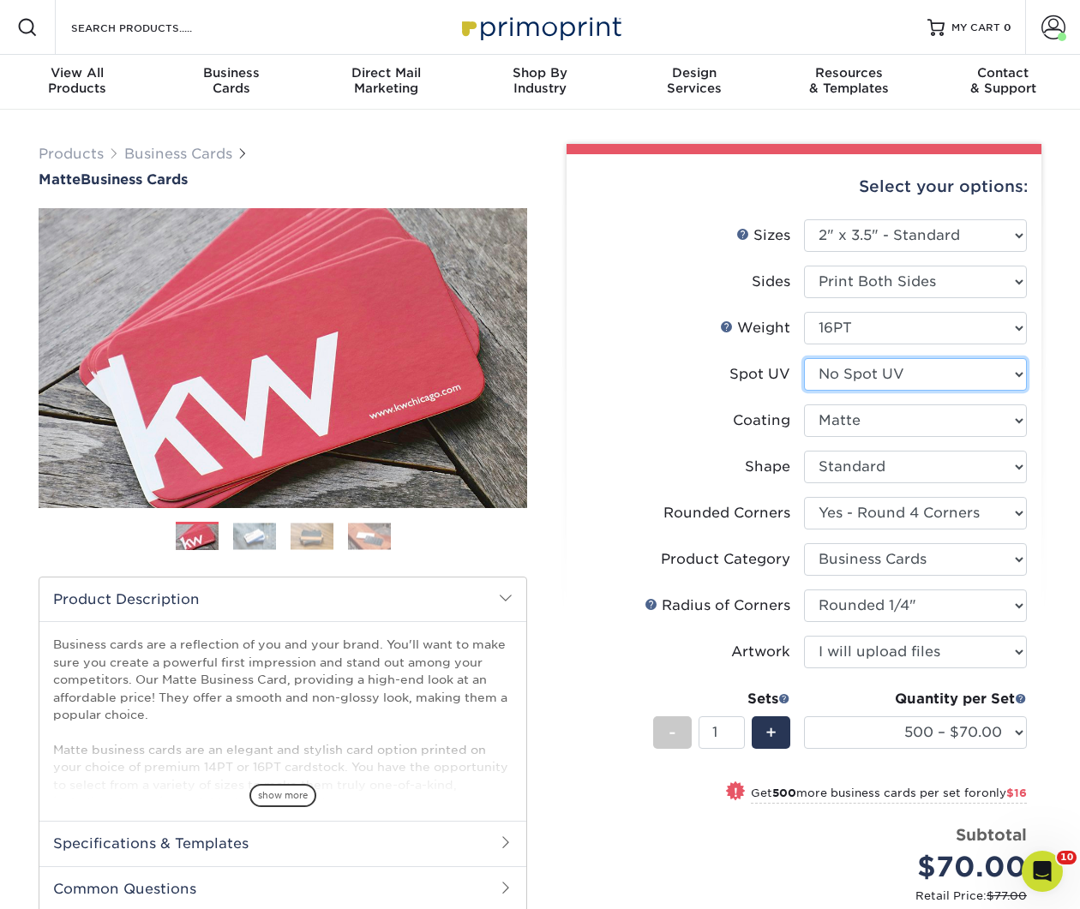
select select "1"
click at [804, 358] on select "Please Select No Spot UV Front and Back (Both Sides) Front Only Back Only" at bounding box center [915, 374] width 223 height 33
select select "-1"
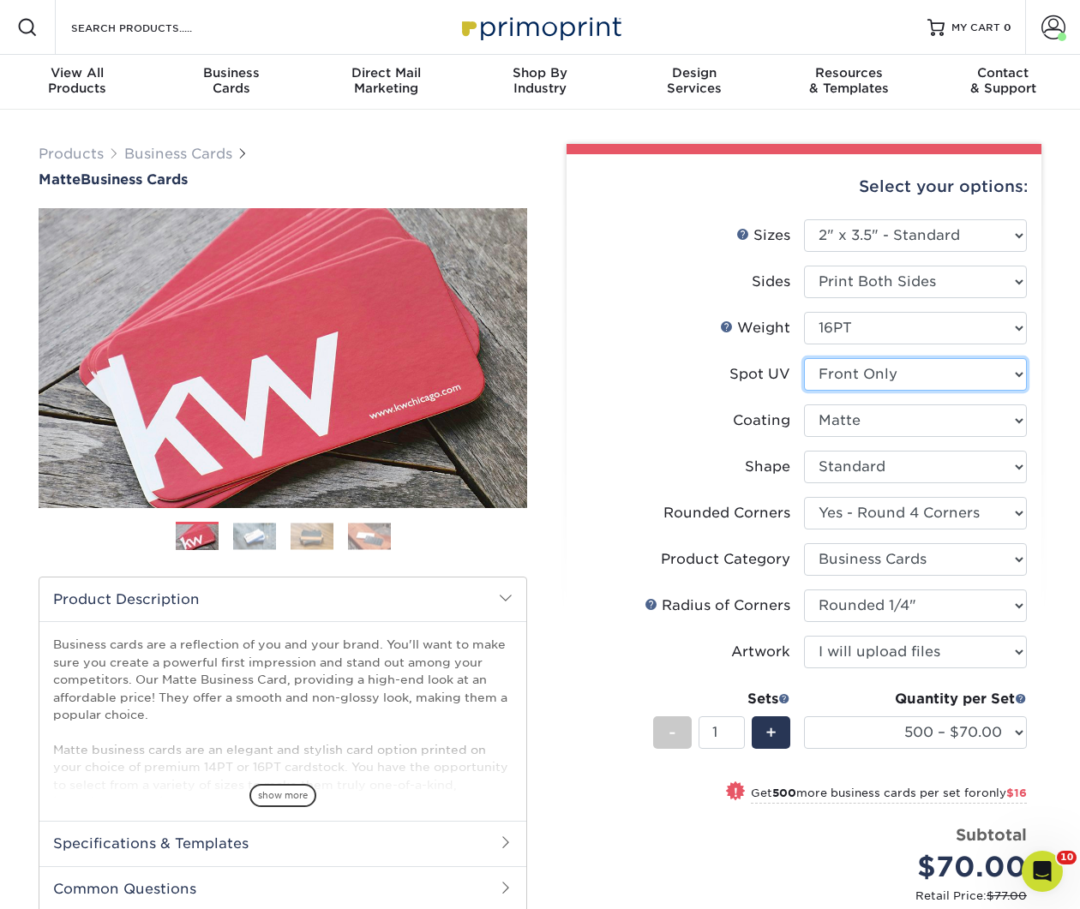
select select
select select "-1"
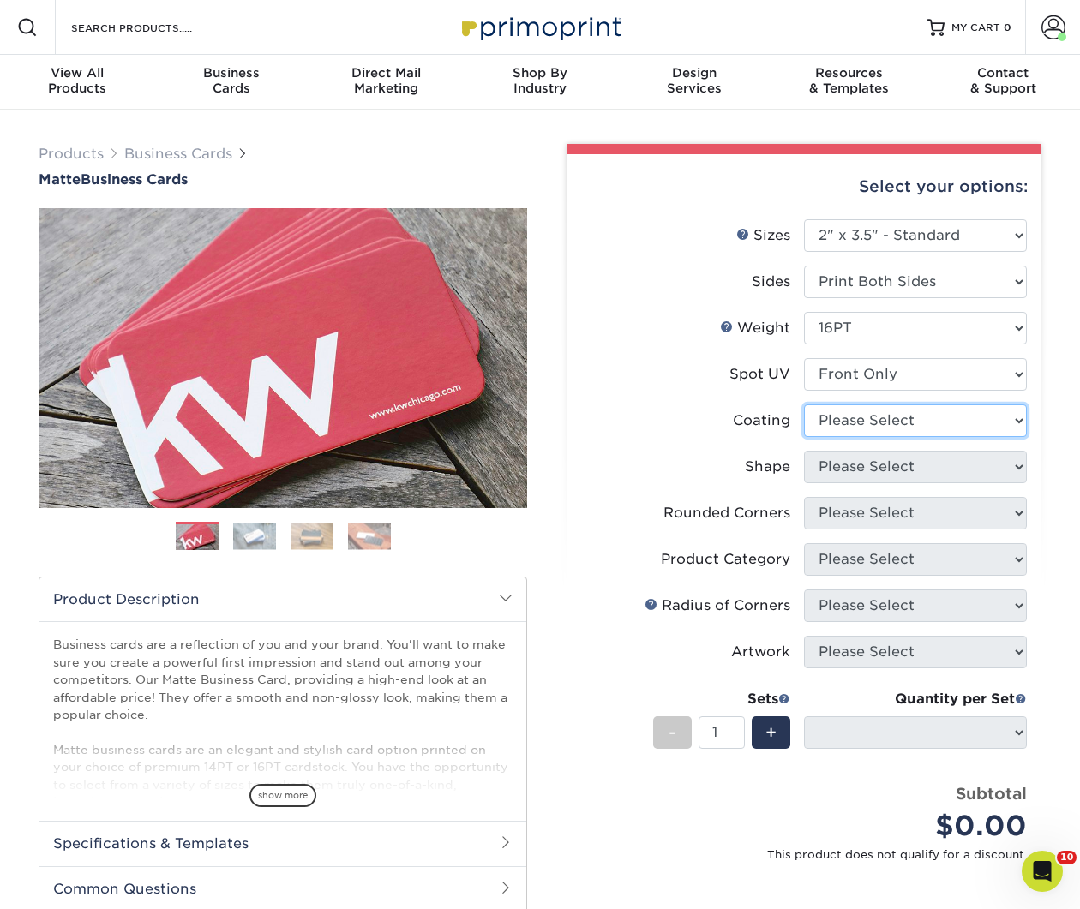
click at [921, 425] on select at bounding box center [915, 420] width 223 height 33
select select "121bb7b5-3b4d-429f-bd8d-bbf80e953313"
click at [804, 404] on select at bounding box center [915, 420] width 223 height 33
select select
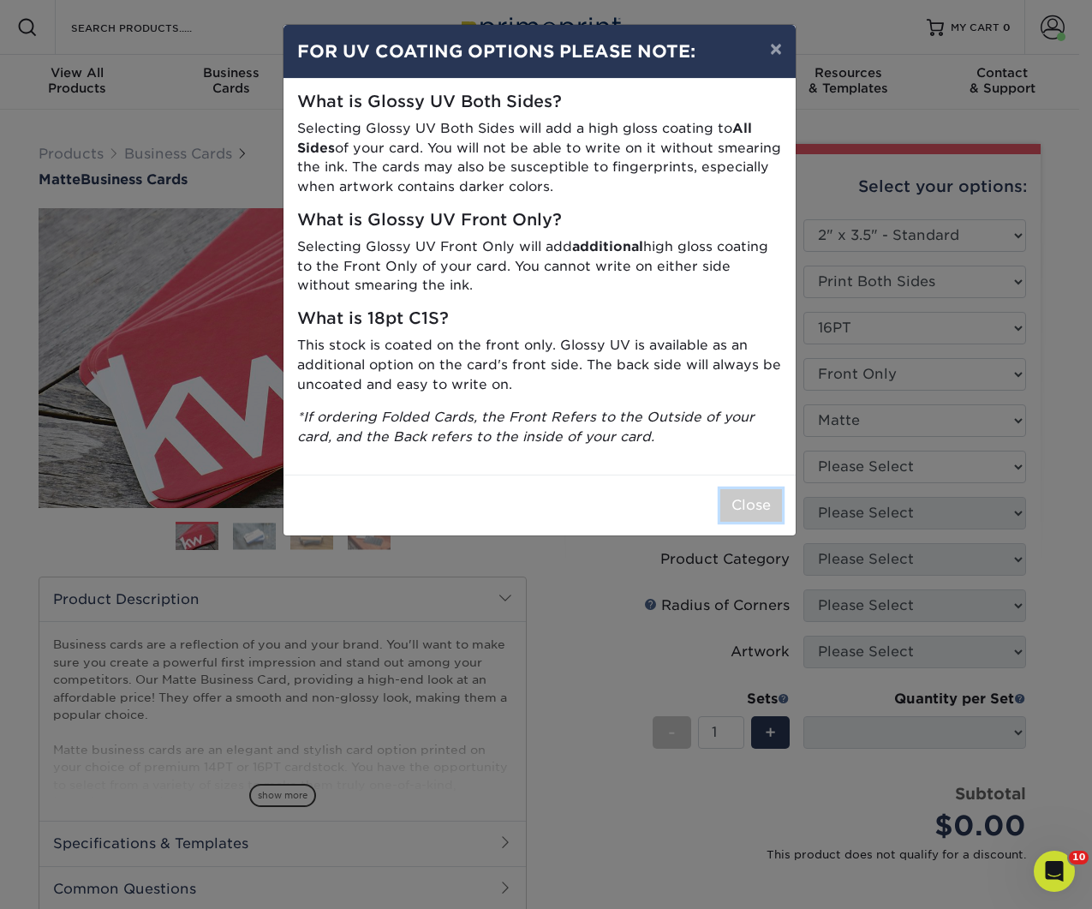
drag, startPoint x: 751, startPoint y: 500, endPoint x: 792, endPoint y: 493, distance: 41.7
click at [751, 501] on button "Close" at bounding box center [752, 505] width 62 height 33
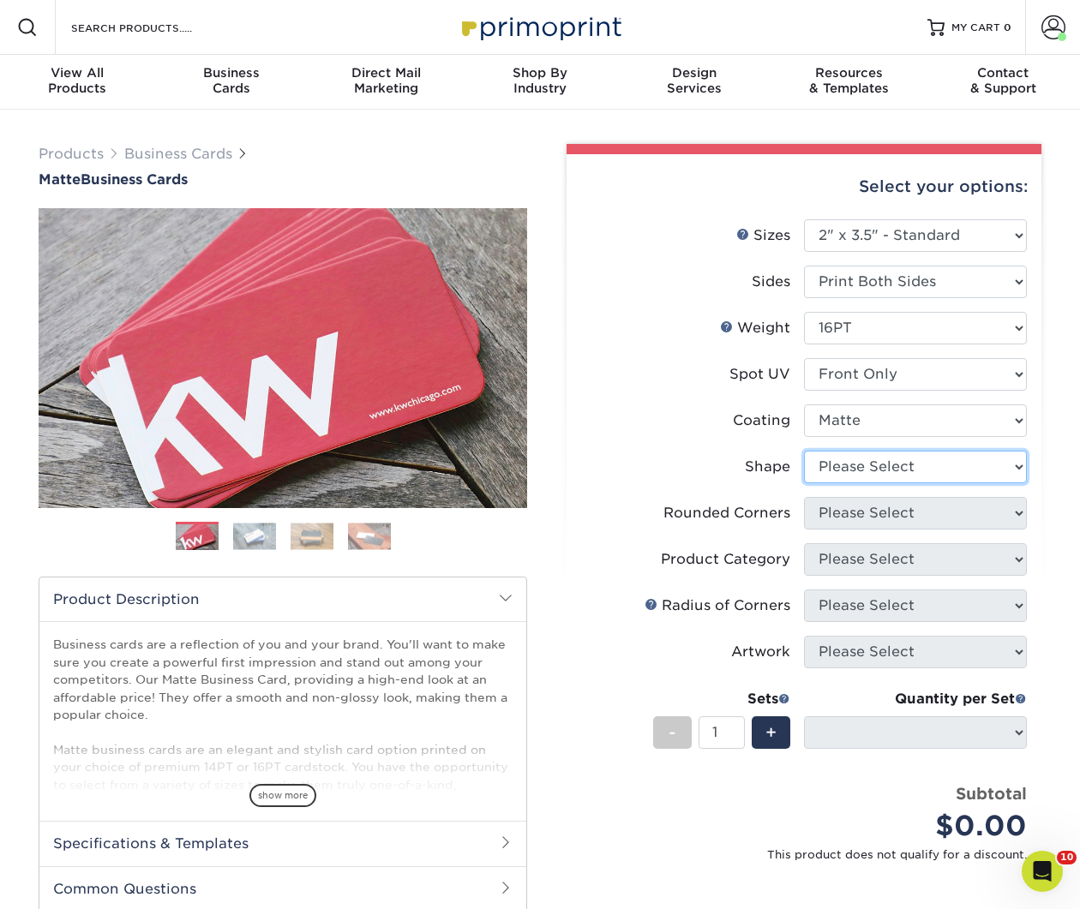
click at [882, 474] on select "Please Select Standard" at bounding box center [915, 467] width 223 height 33
select select "standard"
click at [804, 451] on select "Please Select Standard" at bounding box center [915, 467] width 223 height 33
select select
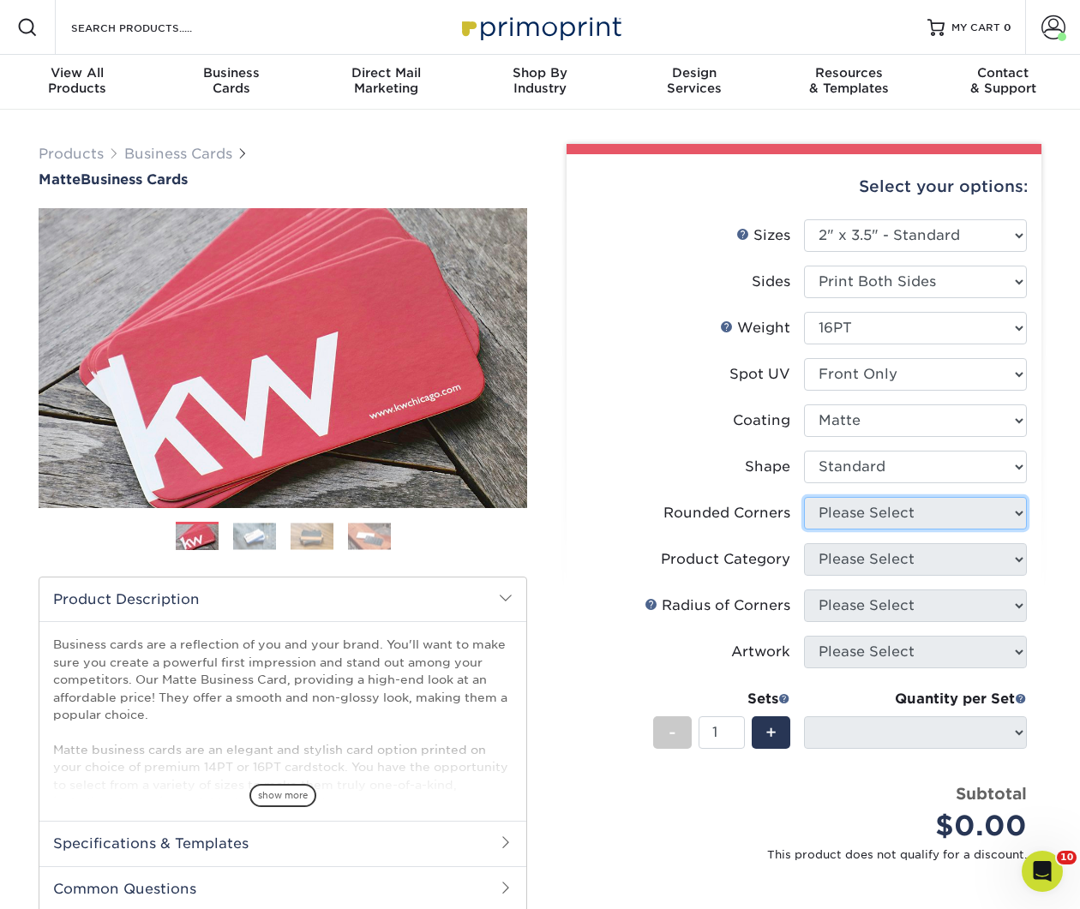
click at [888, 520] on select "Please Select Yes - Round 2 Corners Yes - Round 4 Corners No" at bounding box center [915, 513] width 223 height 33
select select "7672df9e-0e0a-464d-8e1f-920c575e4da3"
click at [804, 497] on select "Please Select Yes - Round 2 Corners Yes - Round 4 Corners No" at bounding box center [915, 513] width 223 height 33
select select "-1"
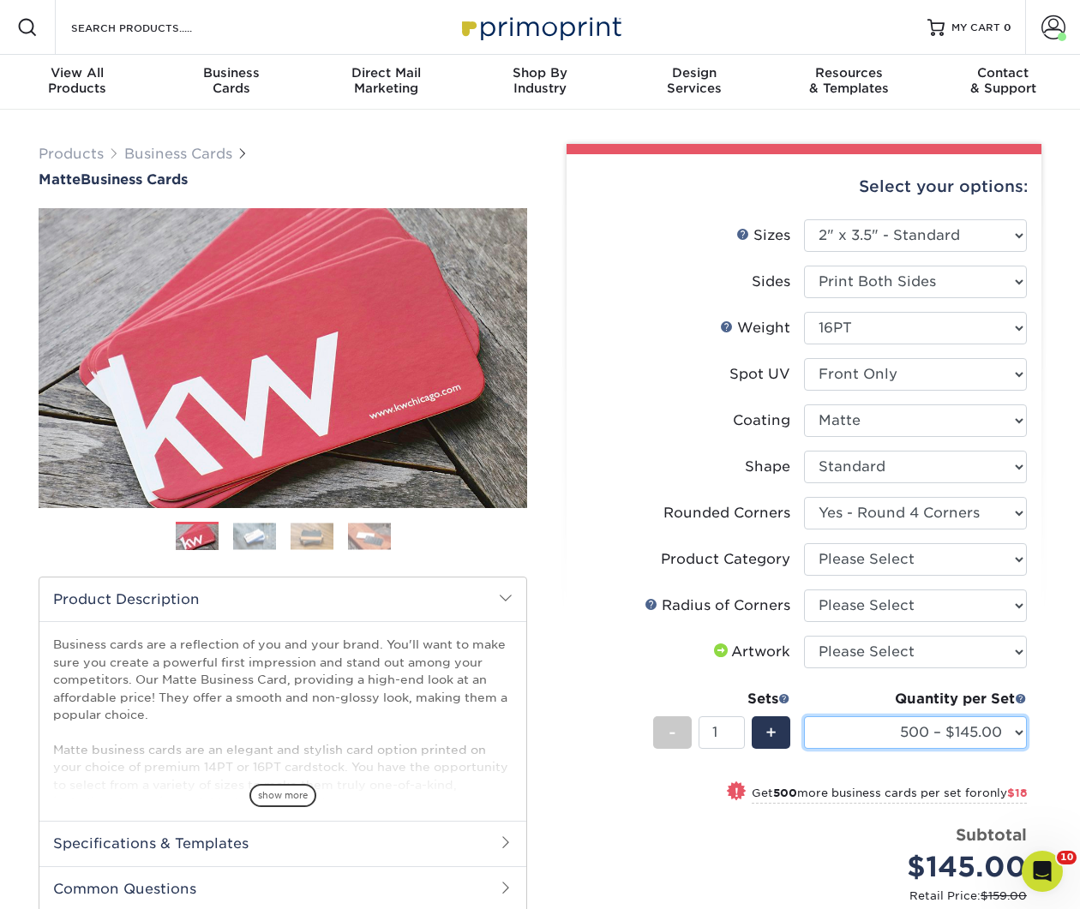
click at [858, 728] on select "500 – $145.00 1000 – $163.00 2500 – $316.00 5000 – $415.00 10000 – $879.00 1500…" at bounding box center [915, 732] width 223 height 33
click at [804, 716] on select "500 – $145.00 1000 – $163.00 2500 – $316.00 5000 – $415.00 10000 – $879.00 1500…" at bounding box center [915, 732] width 223 height 33
